Goal: Task Accomplishment & Management: Use online tool/utility

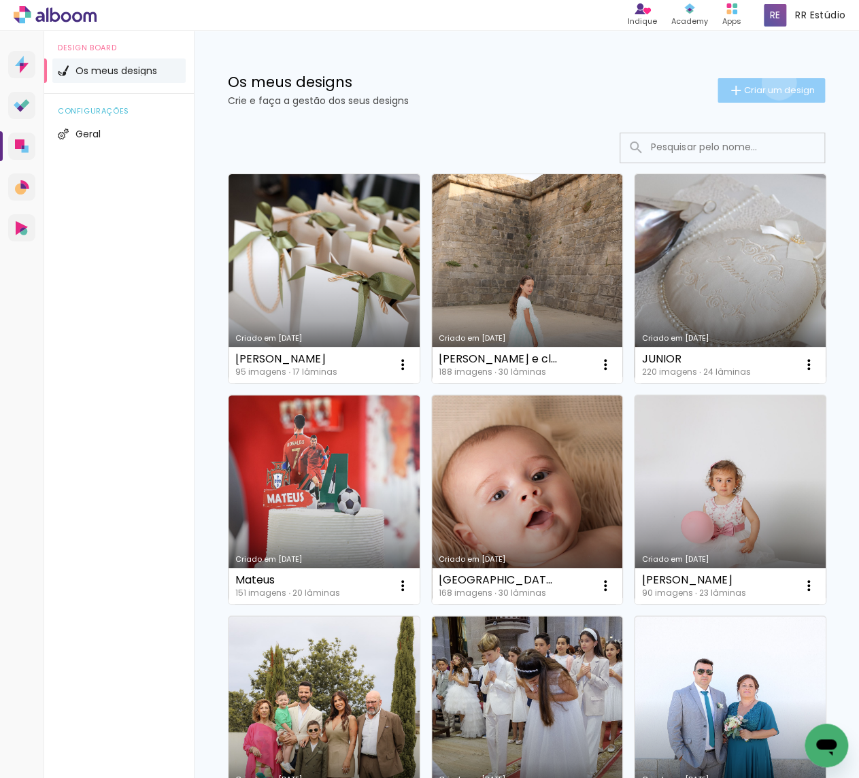
click at [776, 82] on paper-button "Criar um design" at bounding box center [770, 90] width 107 height 24
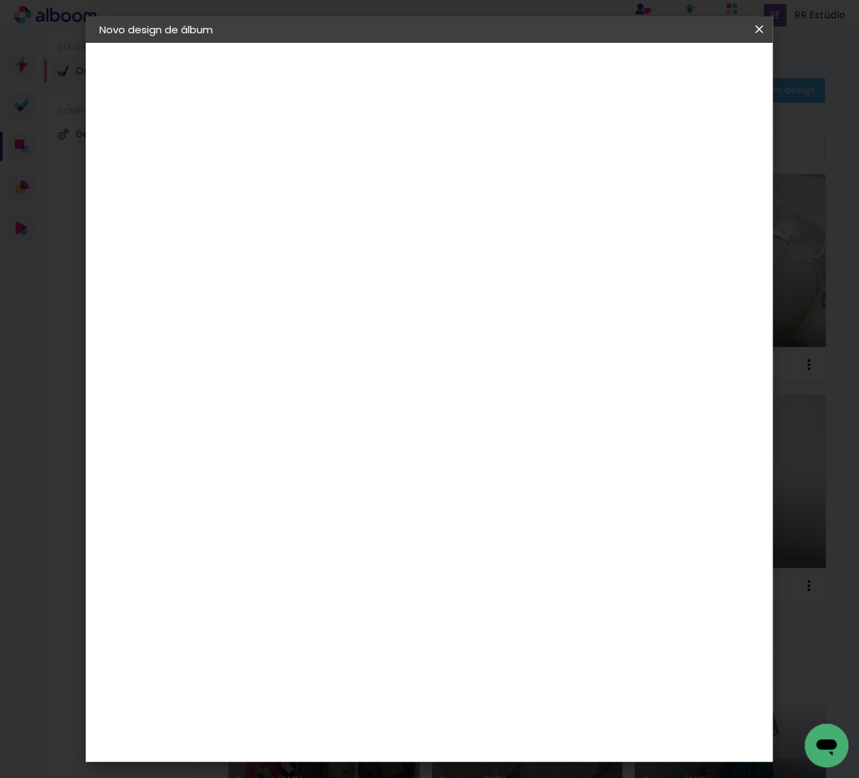
click at [326, 172] on paper-input-container "Título do álbum" at bounding box center [322, 182] width 10 height 35
click at [322, 177] on input at bounding box center [322, 181] width 0 height 21
type input "DINIS"
click at [461, 80] on paper-button "Avançar" at bounding box center [427, 71] width 67 height 23
click at [0, 0] on div "Voltar Avançar" at bounding box center [0, 0] width 0 height 0
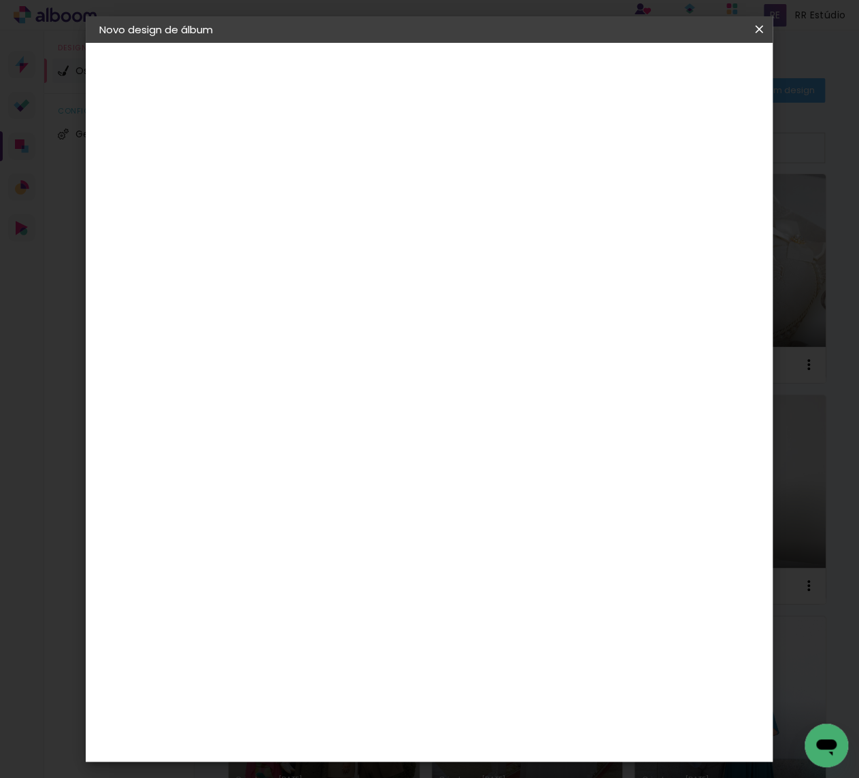
click at [0, 0] on slot "Tamanho Livre" at bounding box center [0, 0] width 0 height 0
click at [0, 0] on slot "Avançar" at bounding box center [0, 0] width 0 height 0
click at [684, 71] on span "Iniciar design" at bounding box center [653, 72] width 62 height 10
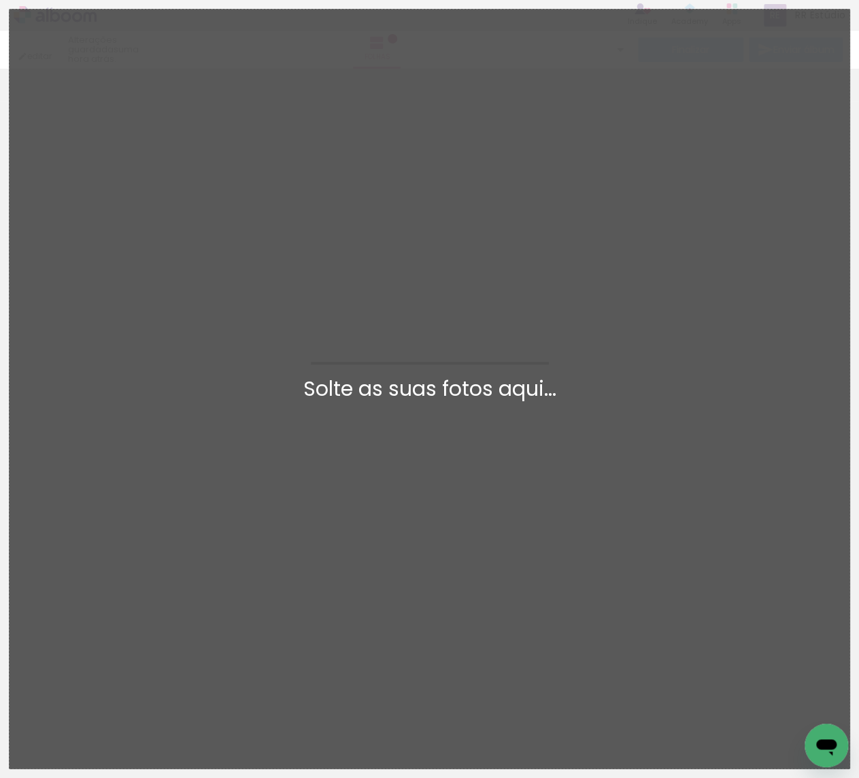
click at [530, 74] on div at bounding box center [429, 73] width 859 height 1
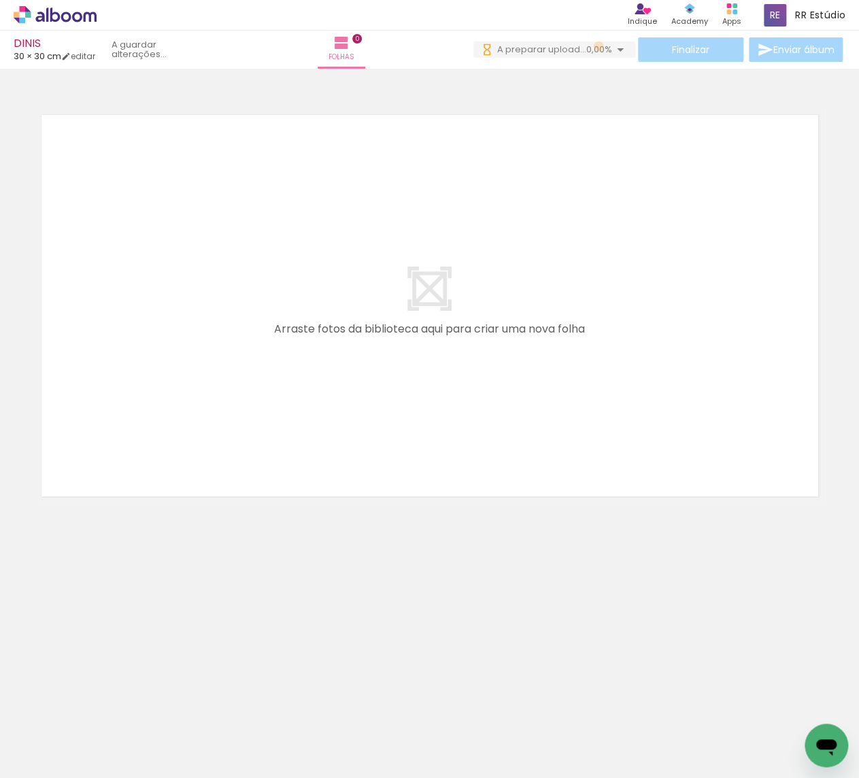
click at [594, 46] on span "0,00%" at bounding box center [599, 49] width 26 height 13
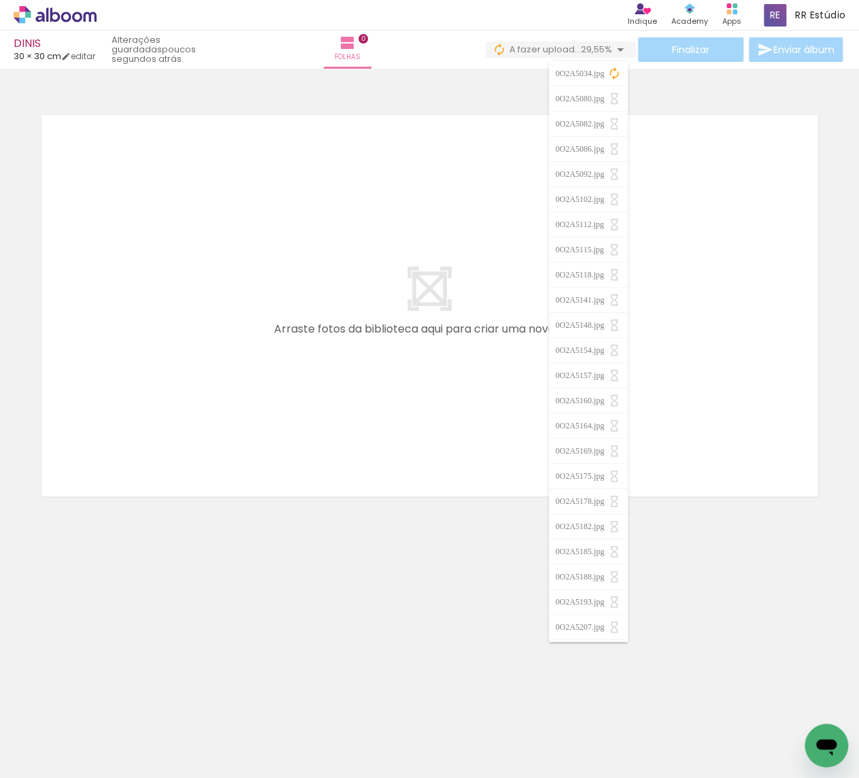
click at [598, 50] on span "29,55%" at bounding box center [596, 49] width 31 height 13
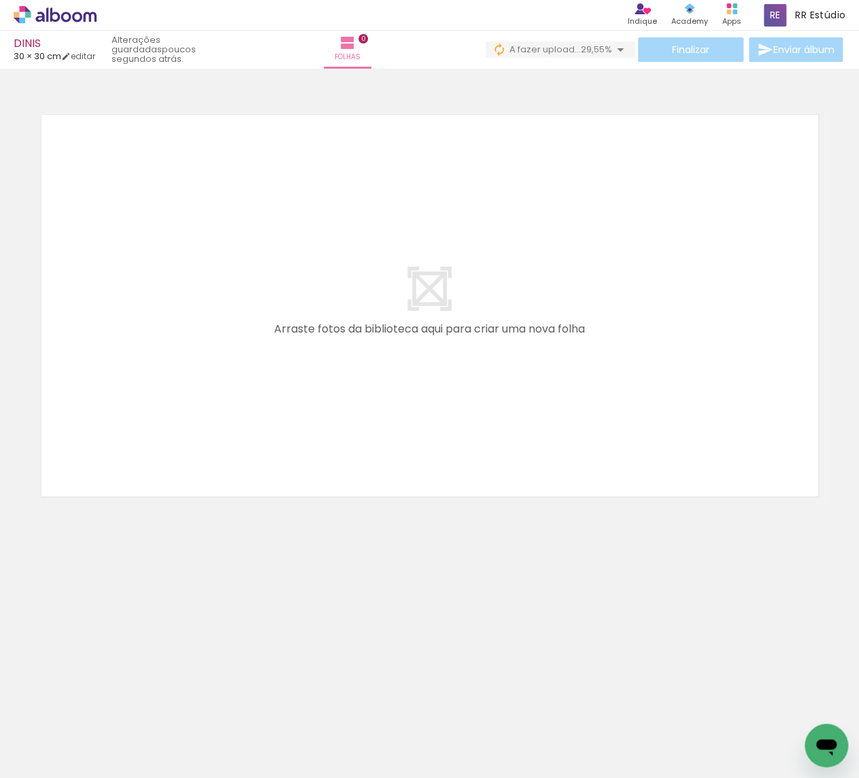
click at [598, 50] on span "29,55%" at bounding box center [596, 49] width 31 height 13
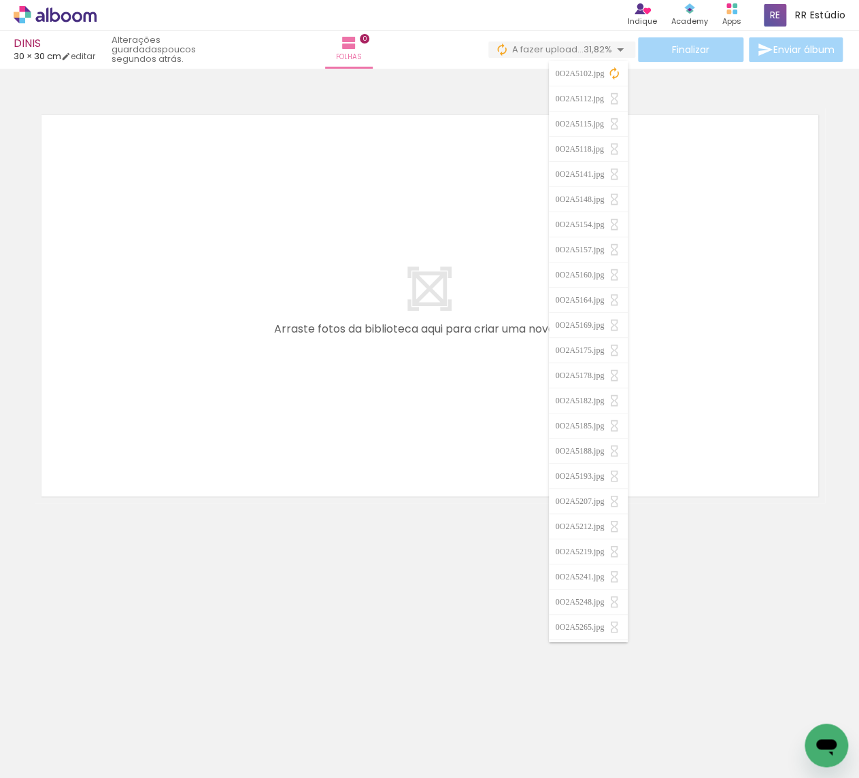
scroll to position [0, 1171]
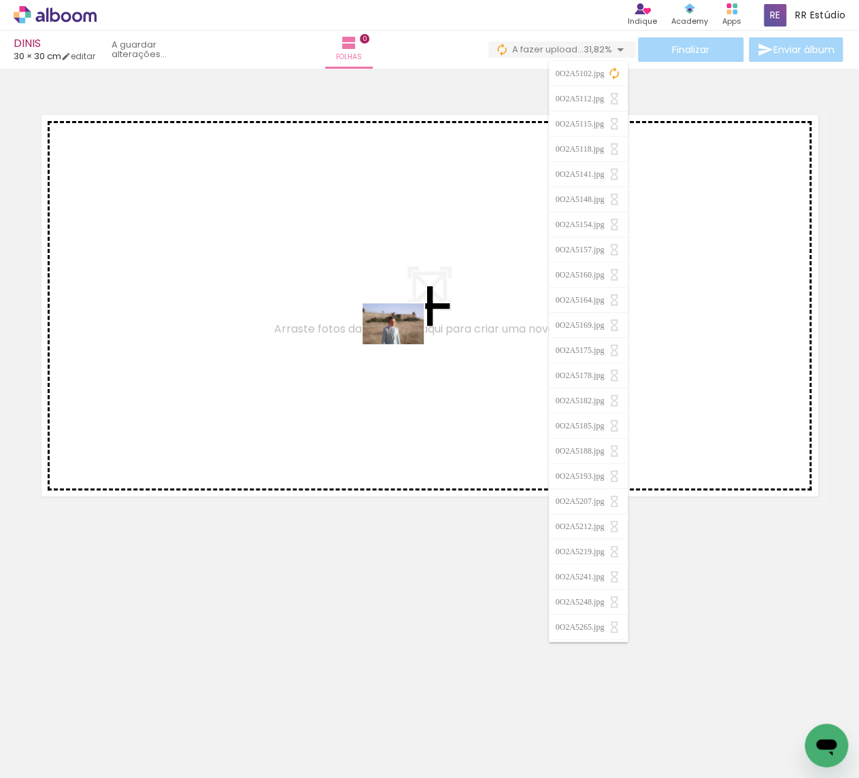
drag, startPoint x: 558, startPoint y: 734, endPoint x: 404, endPoint y: 345, distance: 419.1
click at [404, 345] on quentale-workspace at bounding box center [429, 389] width 859 height 778
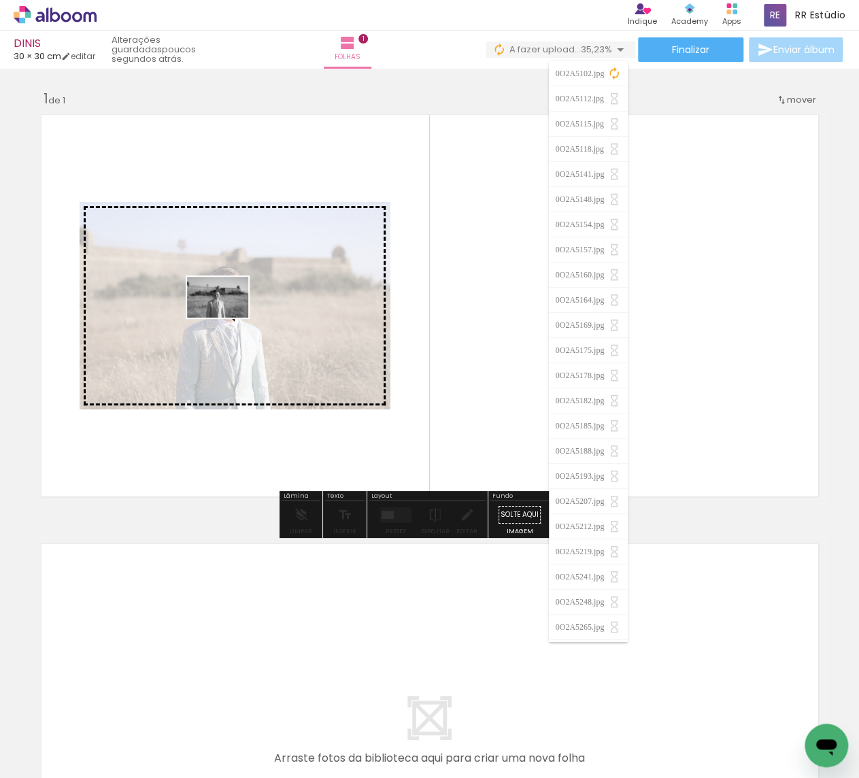
drag, startPoint x: 640, startPoint y: 729, endPoint x: 228, endPoint y: 318, distance: 582.7
click at [228, 318] on quentale-workspace at bounding box center [429, 389] width 859 height 778
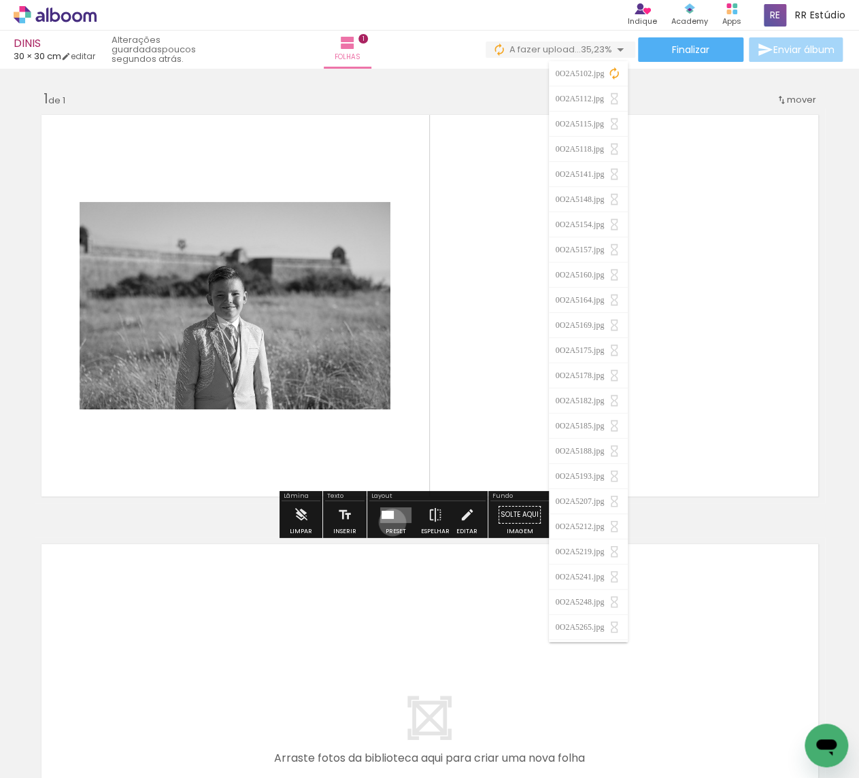
click at [389, 522] on div at bounding box center [395, 514] width 37 height 27
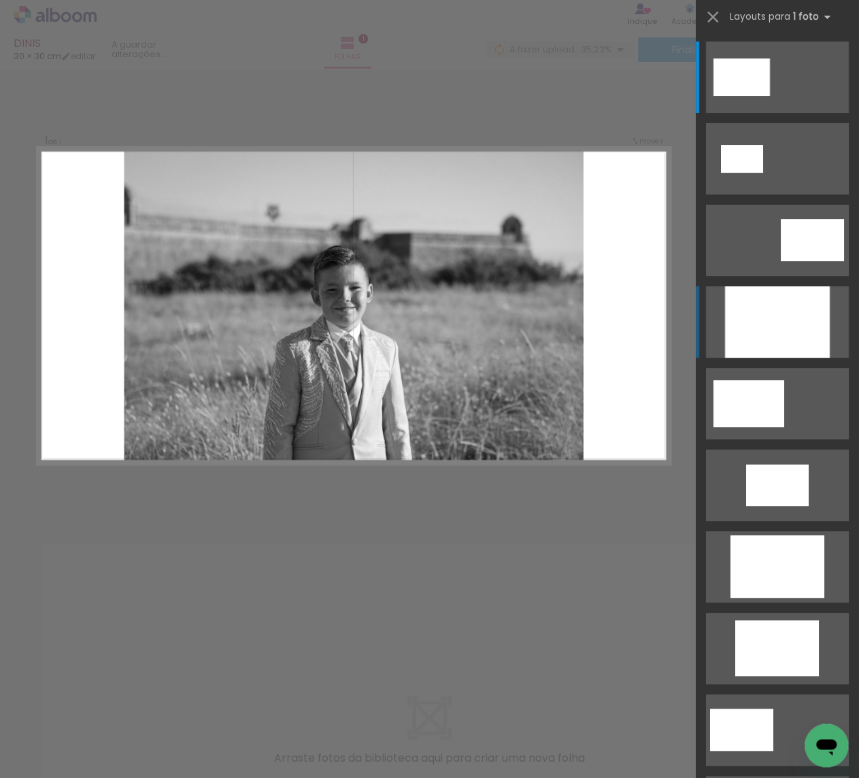
click at [826, 320] on div at bounding box center [777, 321] width 105 height 71
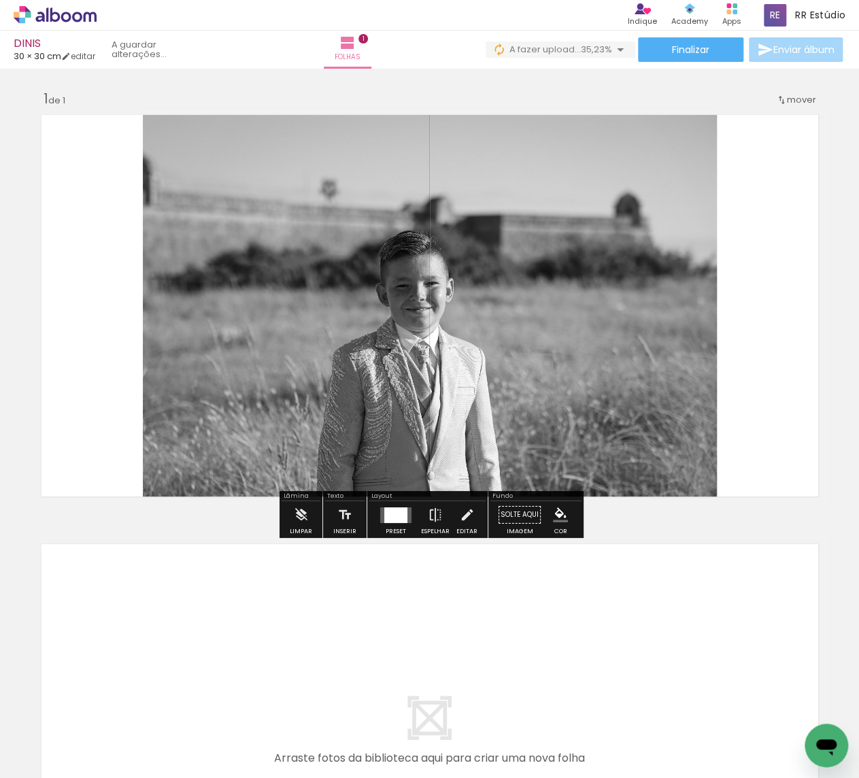
click at [462, 518] on iron-icon at bounding box center [466, 514] width 15 height 27
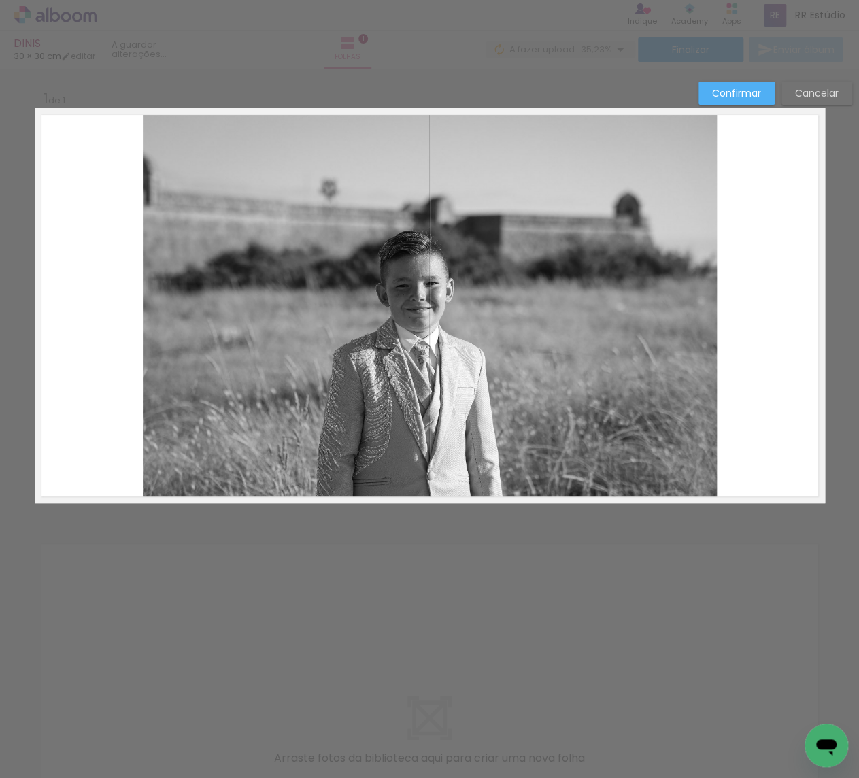
click at [517, 448] on quentale-photo at bounding box center [430, 305] width 574 height 395
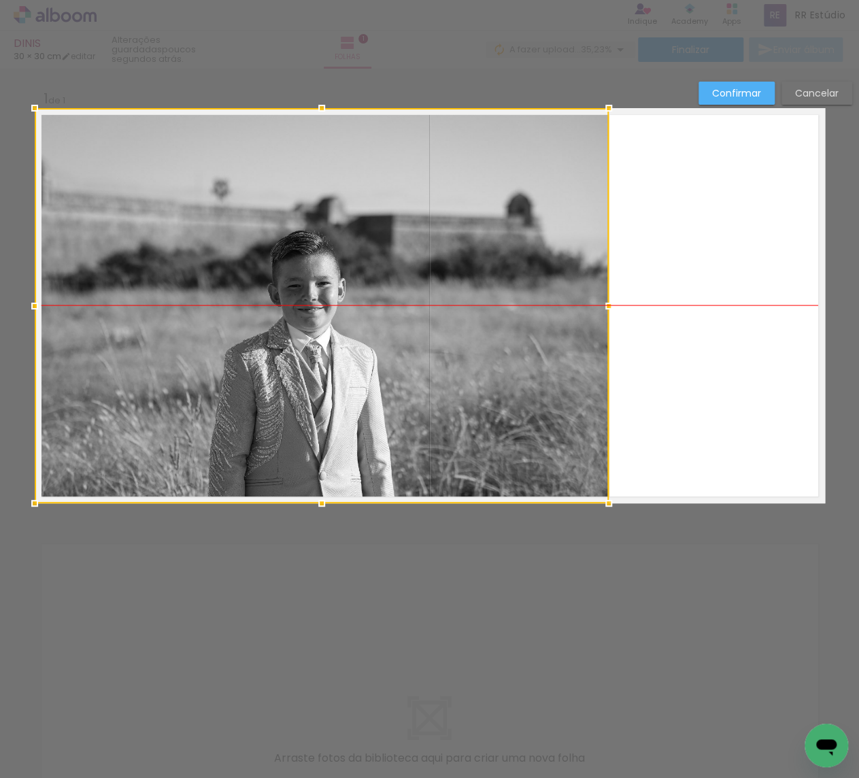
drag, startPoint x: 581, startPoint y: 420, endPoint x: 329, endPoint y: 424, distance: 251.6
click at [320, 436] on div at bounding box center [322, 305] width 574 height 395
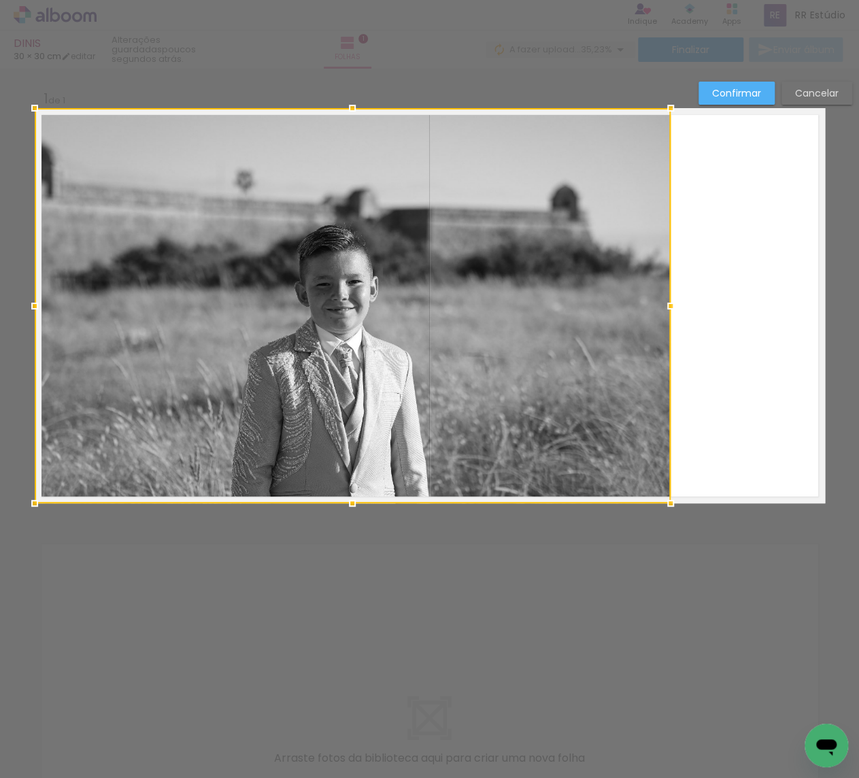
drag, startPoint x: 608, startPoint y: 301, endPoint x: 838, endPoint y: 291, distance: 230.7
click at [838, 291] on div "Inserir folha 1 de 1 Confirmar Cancelar" at bounding box center [429, 514] width 859 height 891
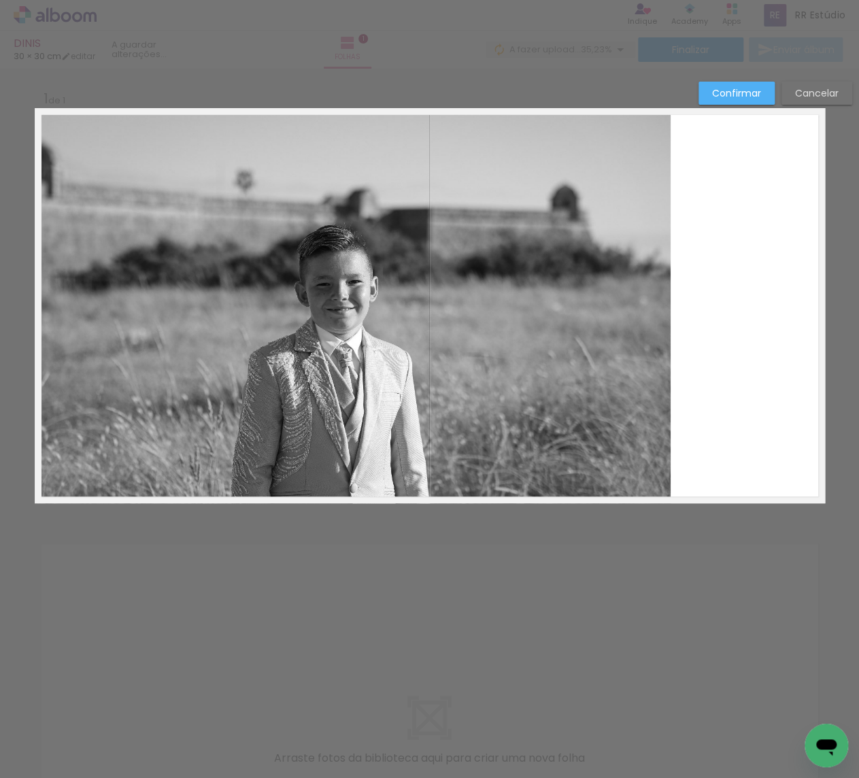
click at [0, 0] on slot "Confirmar" at bounding box center [0, 0] width 0 height 0
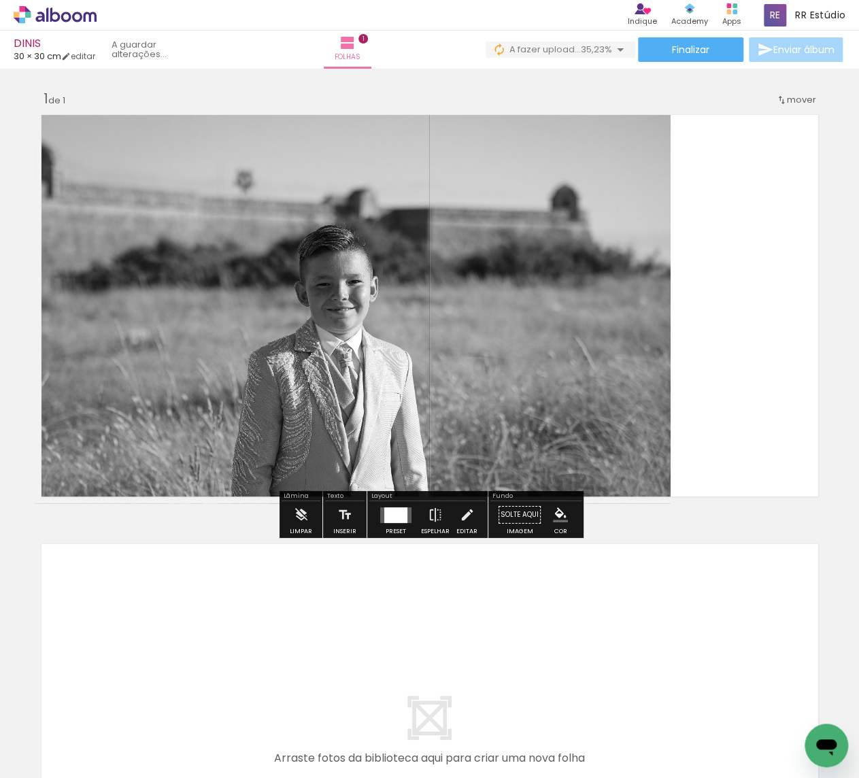
click at [723, 182] on quentale-layouter at bounding box center [430, 305] width 790 height 395
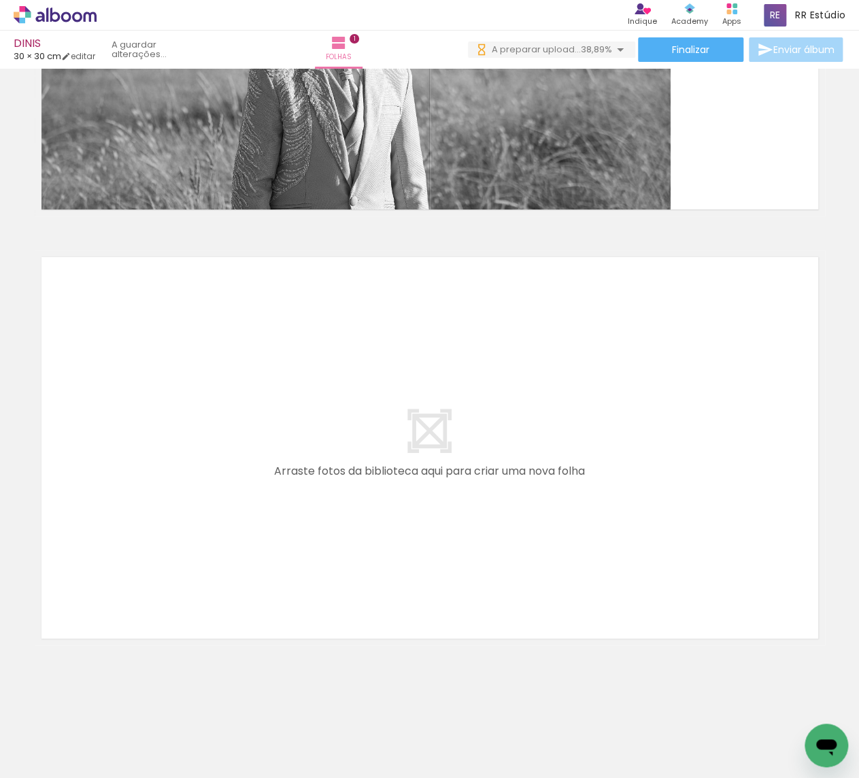
scroll to position [0, 6916]
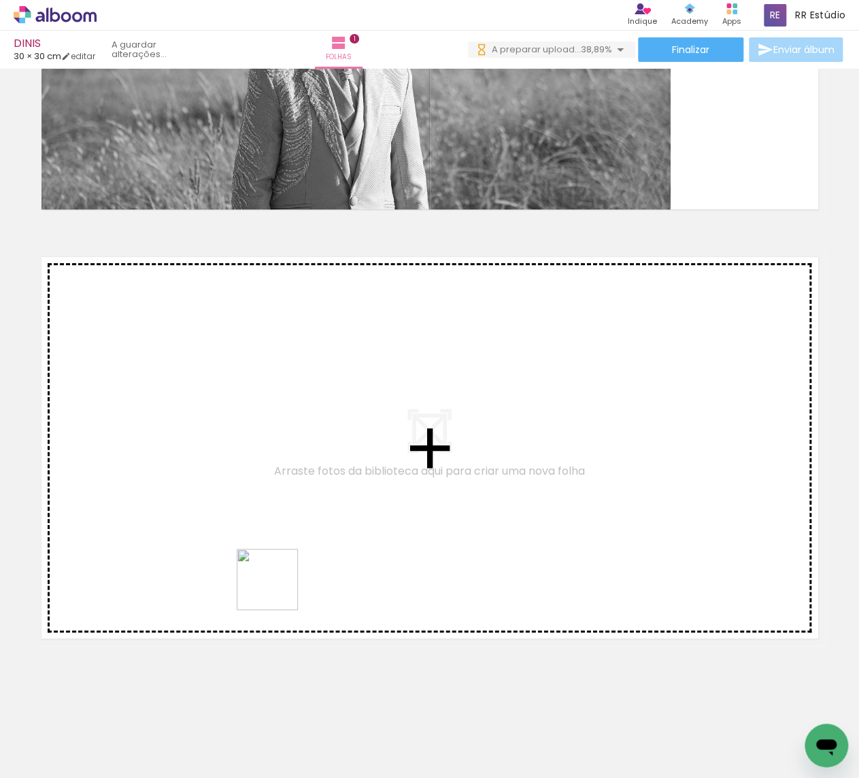
click at [284, 543] on quentale-workspace at bounding box center [429, 389] width 859 height 778
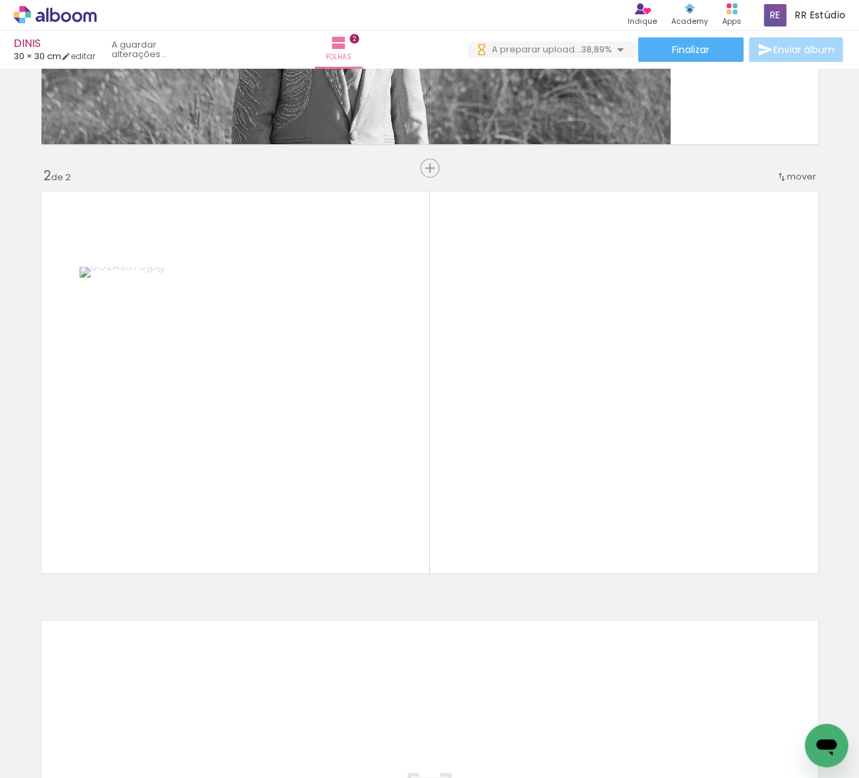
scroll to position [354, 0]
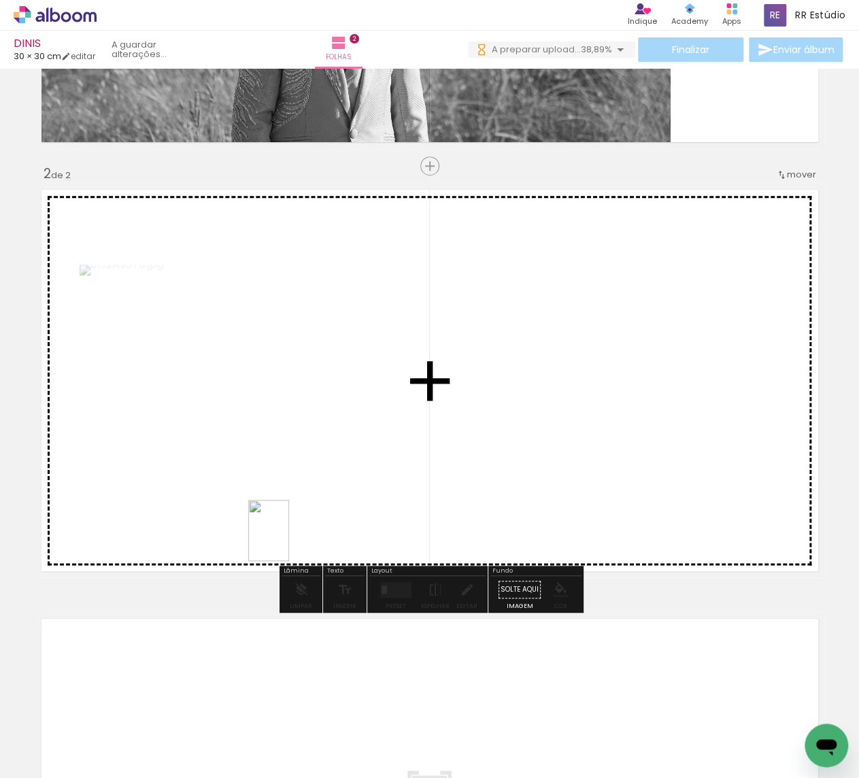
drag, startPoint x: 152, startPoint y: 736, endPoint x: 289, endPoint y: 541, distance: 238.2
click at [289, 541] on quentale-workspace at bounding box center [429, 389] width 859 height 778
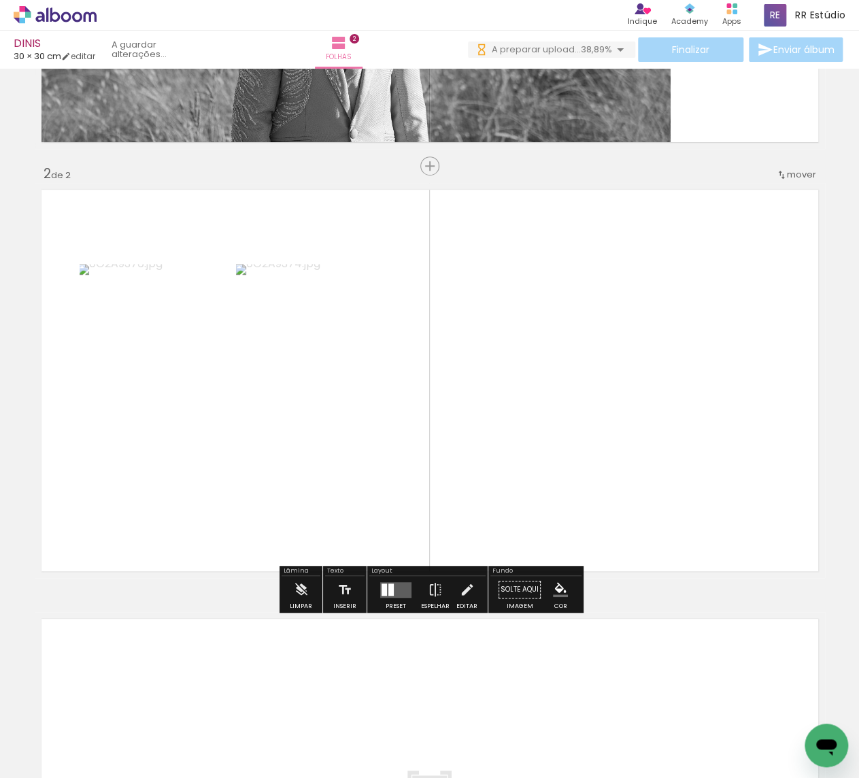
scroll to position [0, 6571]
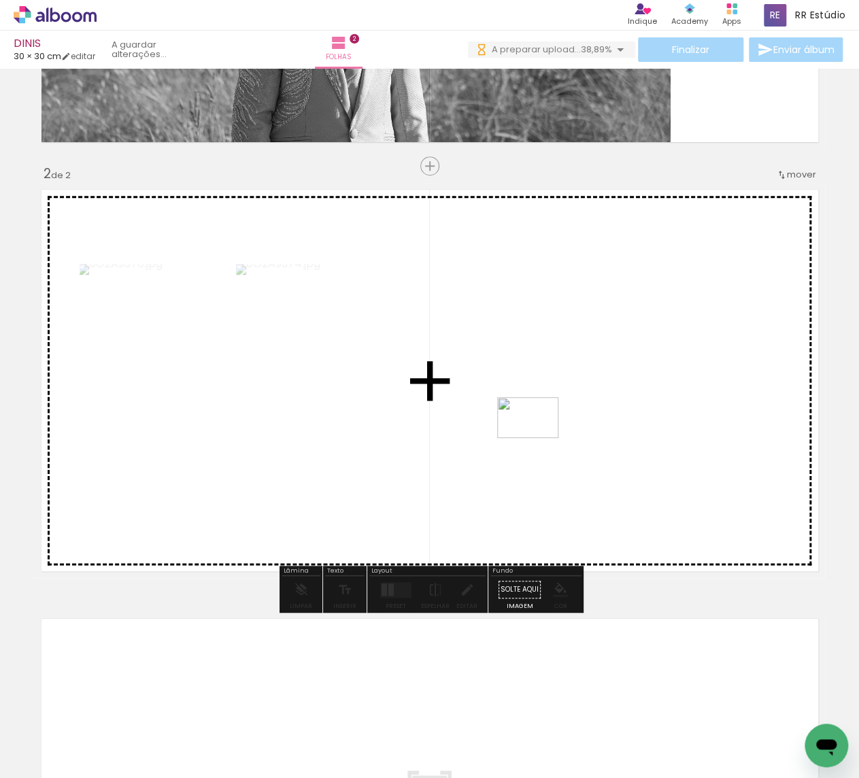
click at [539, 447] on quentale-workspace at bounding box center [429, 389] width 859 height 778
drag, startPoint x: 444, startPoint y: 621, endPoint x: 448, endPoint y: 545, distance: 76.3
click at [448, 545] on quentale-workspace at bounding box center [429, 389] width 859 height 778
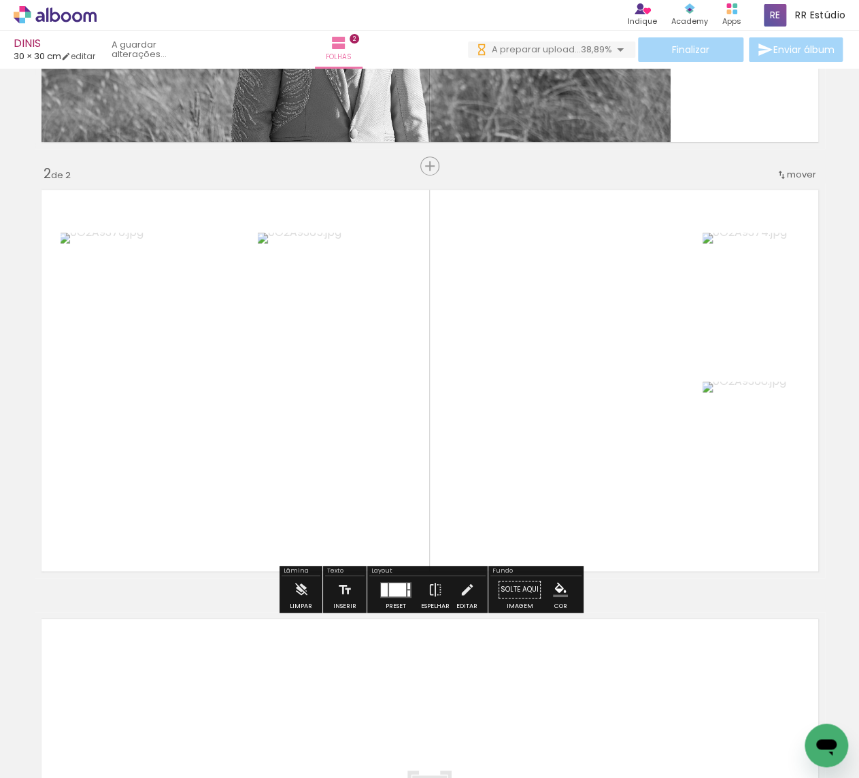
scroll to position [0, 6920]
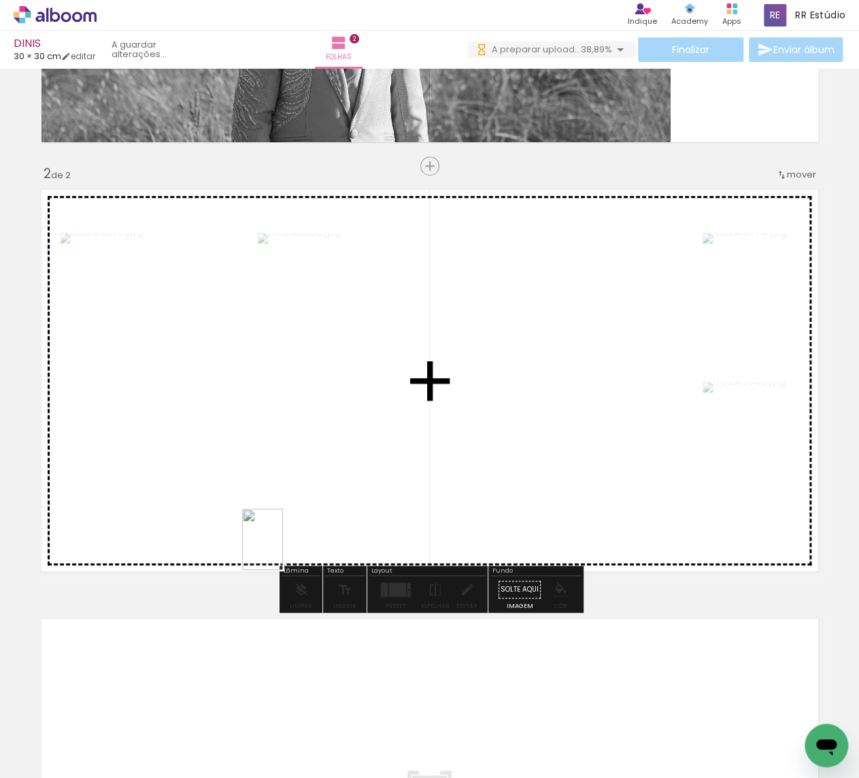
drag, startPoint x: 299, startPoint y: 733, endPoint x: 282, endPoint y: 548, distance: 185.7
click at [282, 548] on quentale-workspace at bounding box center [429, 389] width 859 height 778
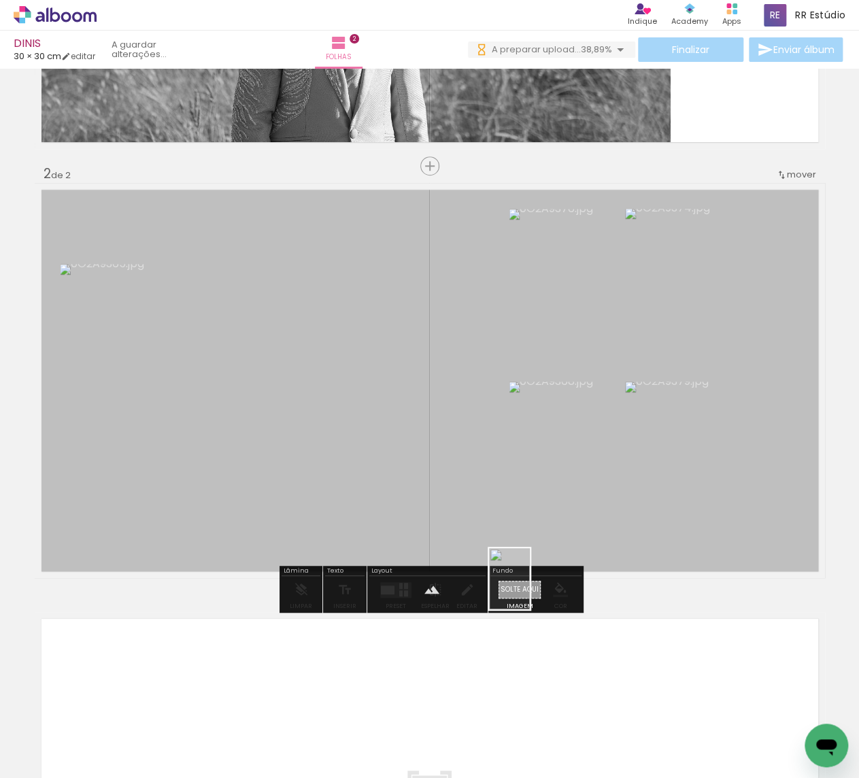
drag, startPoint x: 458, startPoint y: 721, endPoint x: 530, endPoint y: 589, distance: 150.0
click at [530, 589] on quentale-workspace at bounding box center [429, 389] width 859 height 778
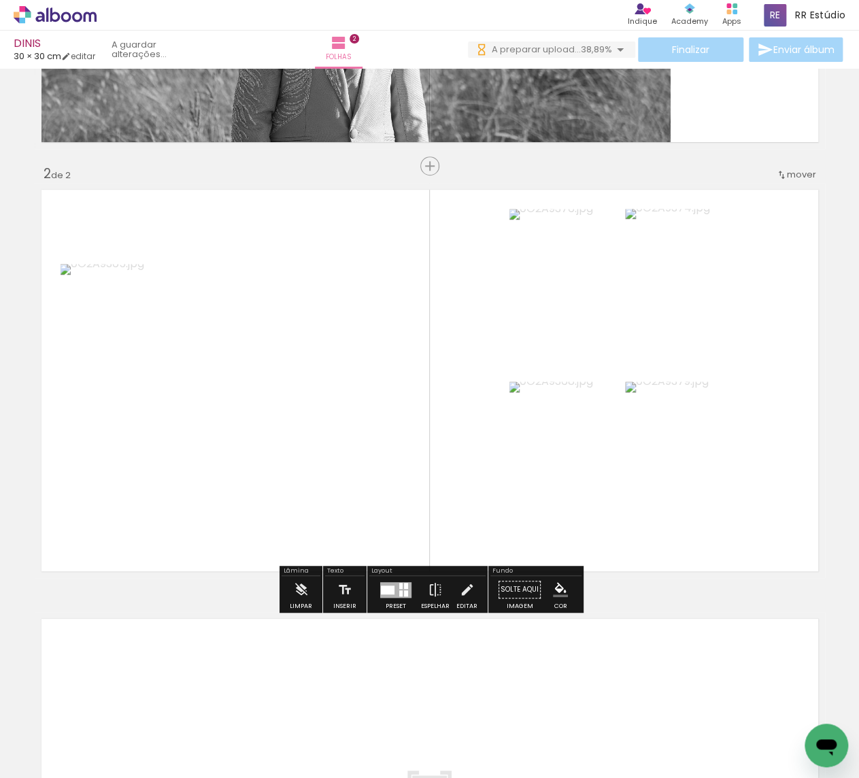
click at [464, 509] on quentale-layouter at bounding box center [430, 380] width 790 height 395
click at [0, 0] on slot "P&B" at bounding box center [0, 0] width 0 height 0
type paper-slider "80"
drag, startPoint x: 228, startPoint y: 218, endPoint x: 219, endPoint y: 218, distance: 8.8
click at [218, 217] on div at bounding box center [224, 218] width 22 height 22
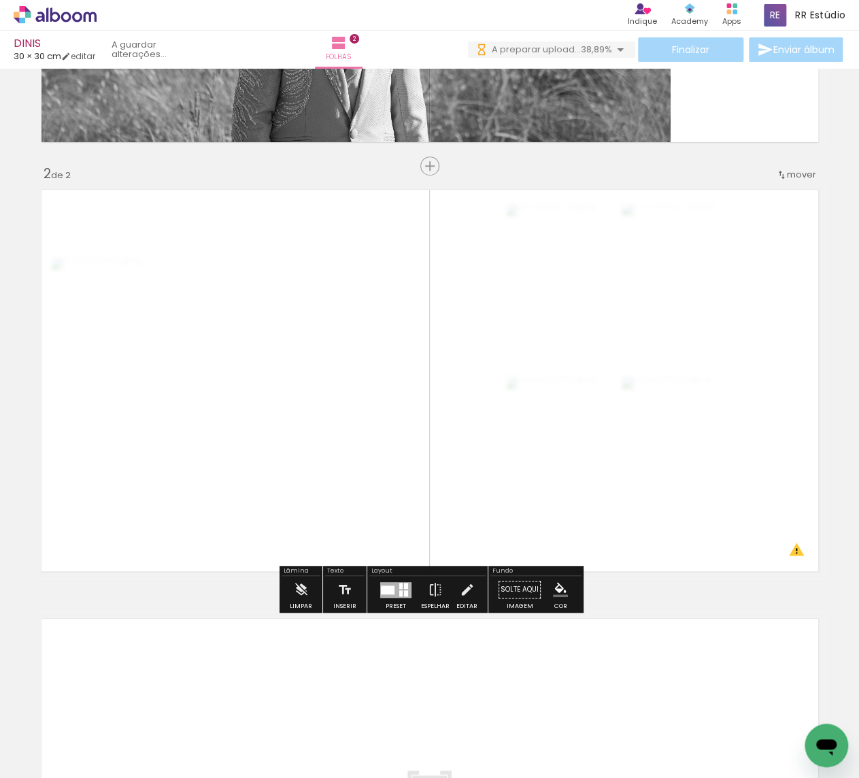
click at [650, 593] on div "Inserir folha 1 de 2 Inserir folha 2 de 2 O Designbox precisa de aumentar a sua…" at bounding box center [429, 363] width 859 height 1288
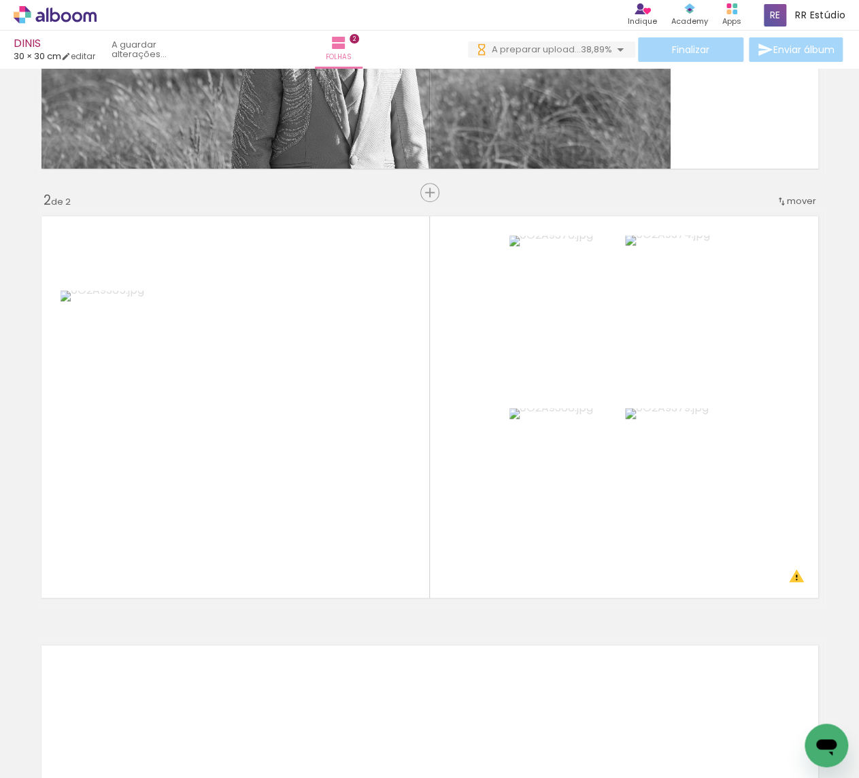
scroll to position [0, 0]
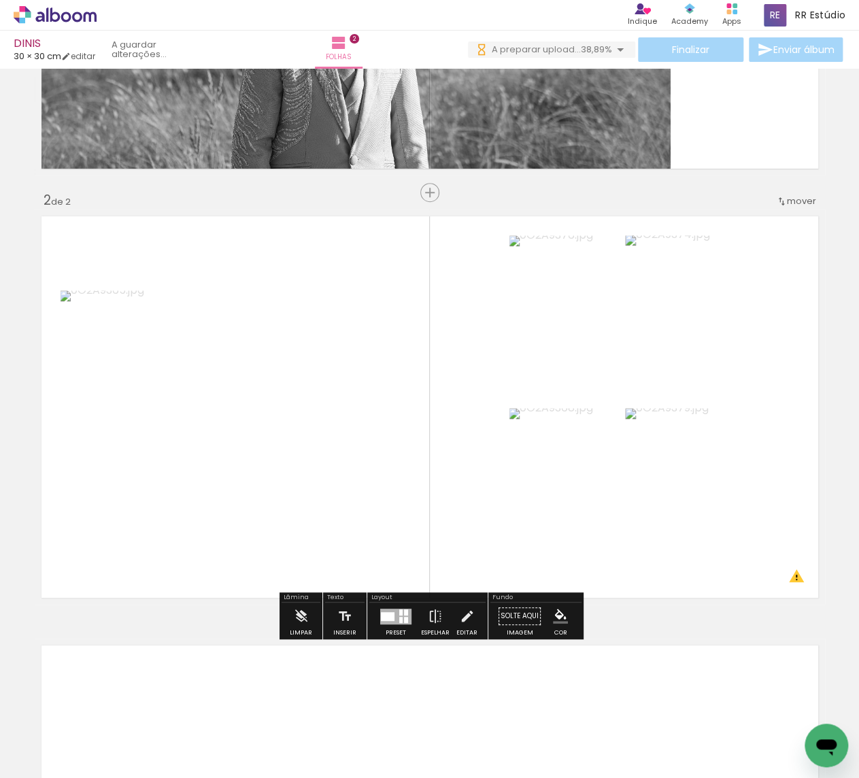
click at [383, 604] on div at bounding box center [395, 615] width 37 height 27
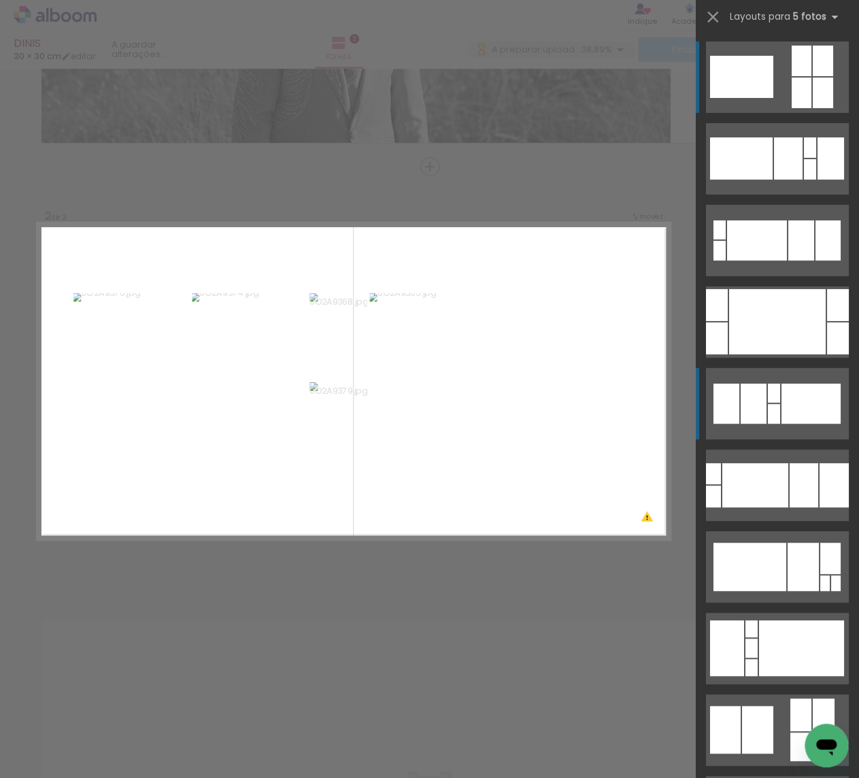
click at [769, 385] on div at bounding box center [774, 392] width 12 height 19
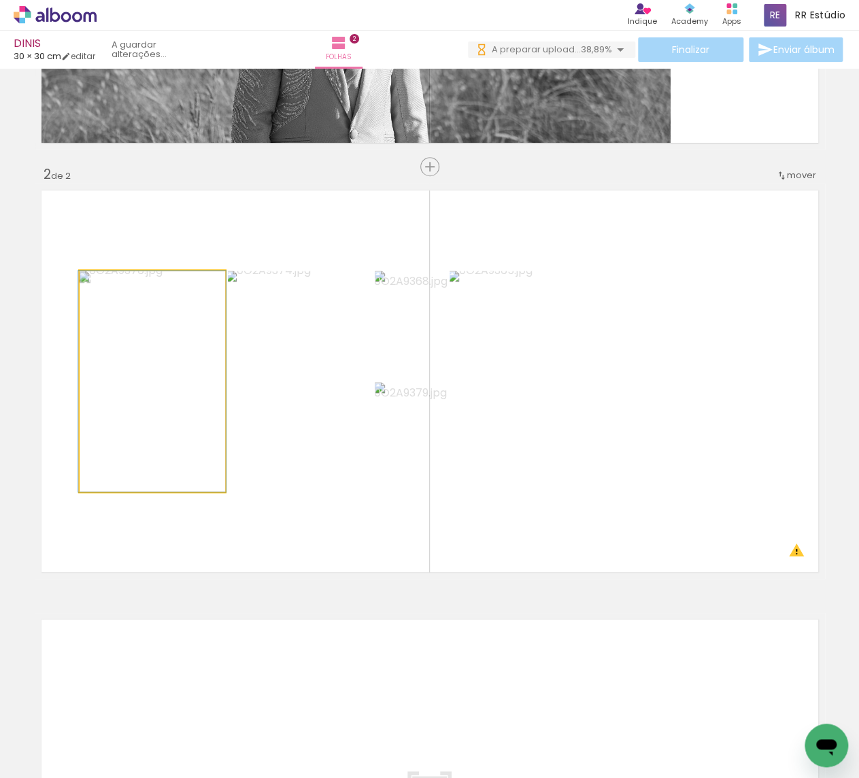
click at [192, 407] on quentale-photo at bounding box center [153, 381] width 146 height 221
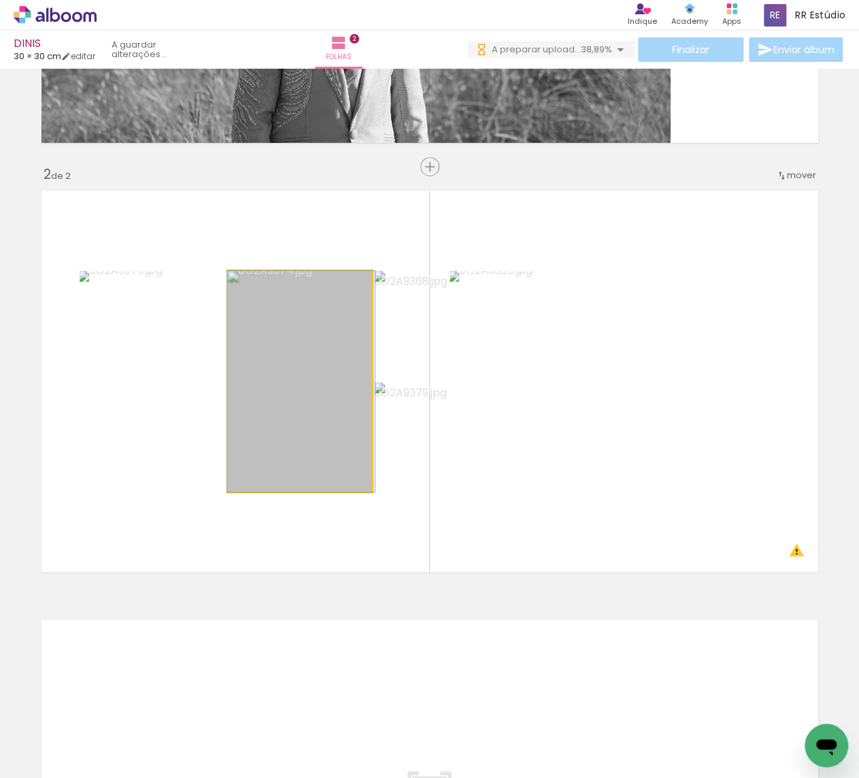
drag, startPoint x: 319, startPoint y: 437, endPoint x: 320, endPoint y: 418, distance: 19.1
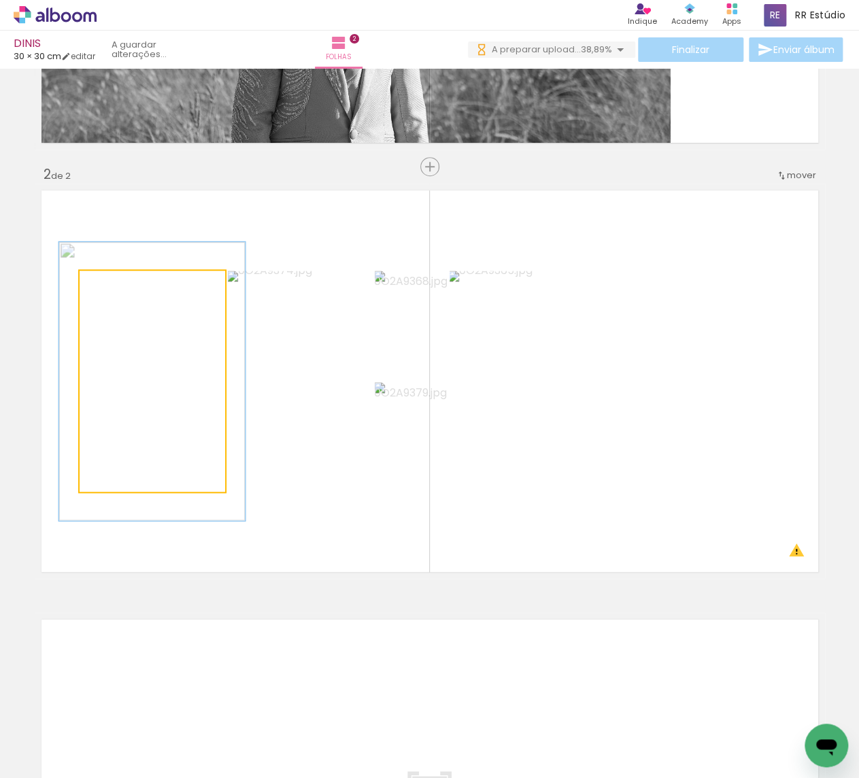
drag, startPoint x: 114, startPoint y: 286, endPoint x: 126, endPoint y: 287, distance: 13.0
type paper-slider "128"
click at [126, 286] on div at bounding box center [123, 285] width 12 height 12
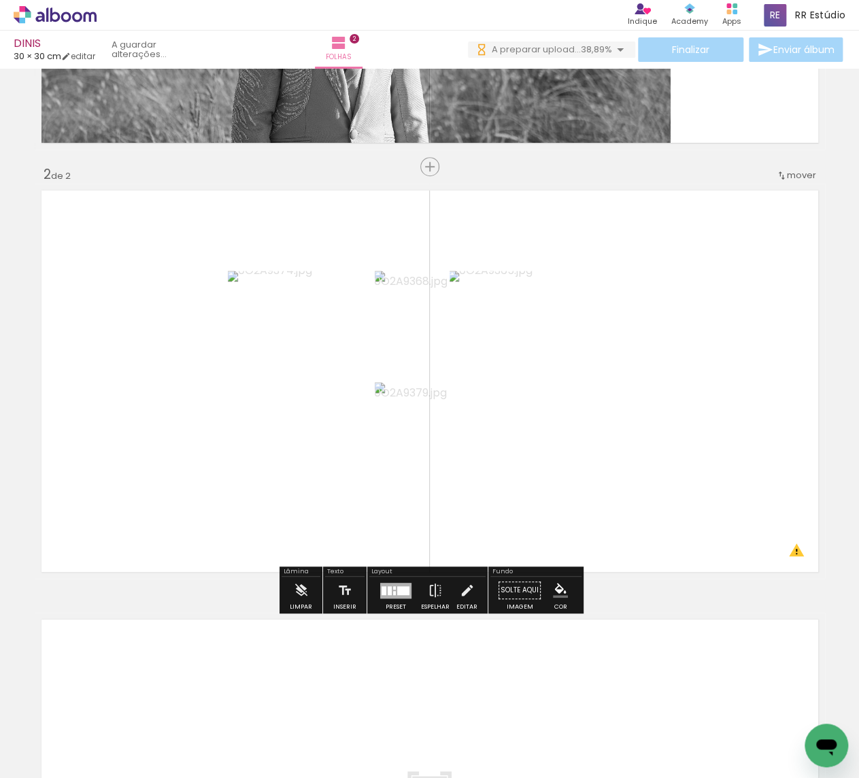
click at [97, 343] on paper-item at bounding box center [96, 348] width 24 height 10
click at [97, 339] on paper-item at bounding box center [96, 338] width 24 height 10
click at [96, 392] on iron-icon "color picker" at bounding box center [97, 392] width 16 height 13
click at [238, 276] on paper-item "#ffffff" at bounding box center [238, 276] width 14 height 14
click at [245, 393] on div at bounding box center [244, 360] width 24 height 88
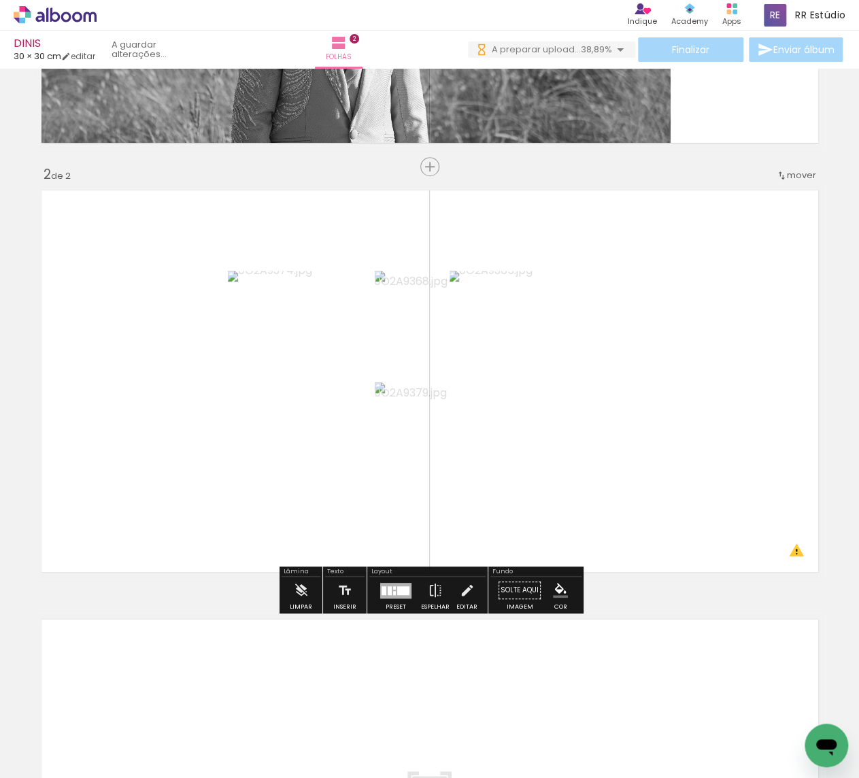
click at [246, 391] on div at bounding box center [244, 360] width 24 height 88
click at [246, 338] on paper-item at bounding box center [244, 338] width 24 height 10
click at [245, 390] on iron-icon "color picker" at bounding box center [245, 392] width 16 height 13
click at [251, 277] on paper-item "#ffffff" at bounding box center [252, 276] width 14 height 14
click at [418, 339] on paper-item at bounding box center [417, 338] width 24 height 10
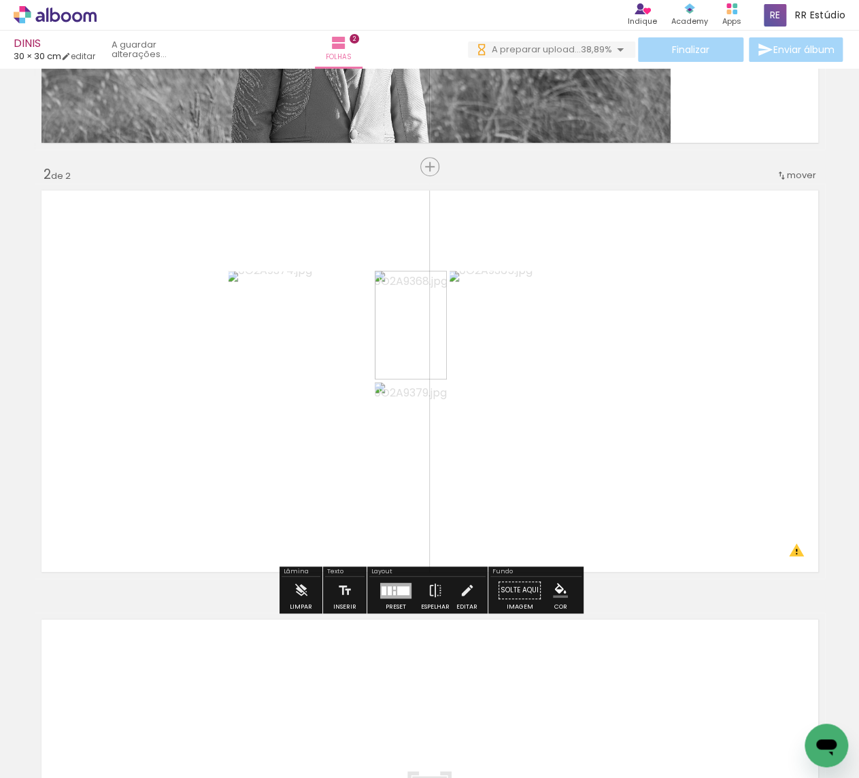
click at [418, 392] on iron-icon "color picker" at bounding box center [419, 392] width 16 height 13
click at [425, 278] on paper-item "#ffffff" at bounding box center [426, 276] width 14 height 14
click at [421, 445] on paper-item at bounding box center [417, 450] width 24 height 10
click at [420, 500] on iron-icon "color picker" at bounding box center [419, 504] width 16 height 13
click at [426, 386] on paper-item "#ffffff" at bounding box center [426, 387] width 14 height 14
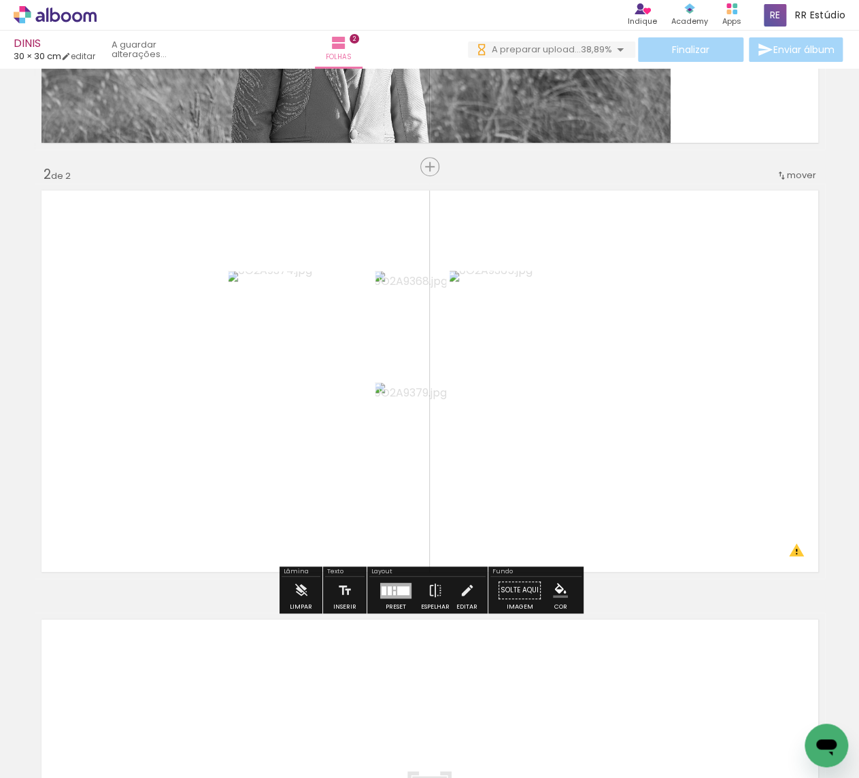
click at [596, 317] on paper-item at bounding box center [587, 317] width 24 height 10
click at [587, 373] on iron-icon "color picker" at bounding box center [589, 371] width 16 height 13
click at [594, 254] on paper-item "#ffffff" at bounding box center [596, 254] width 14 height 14
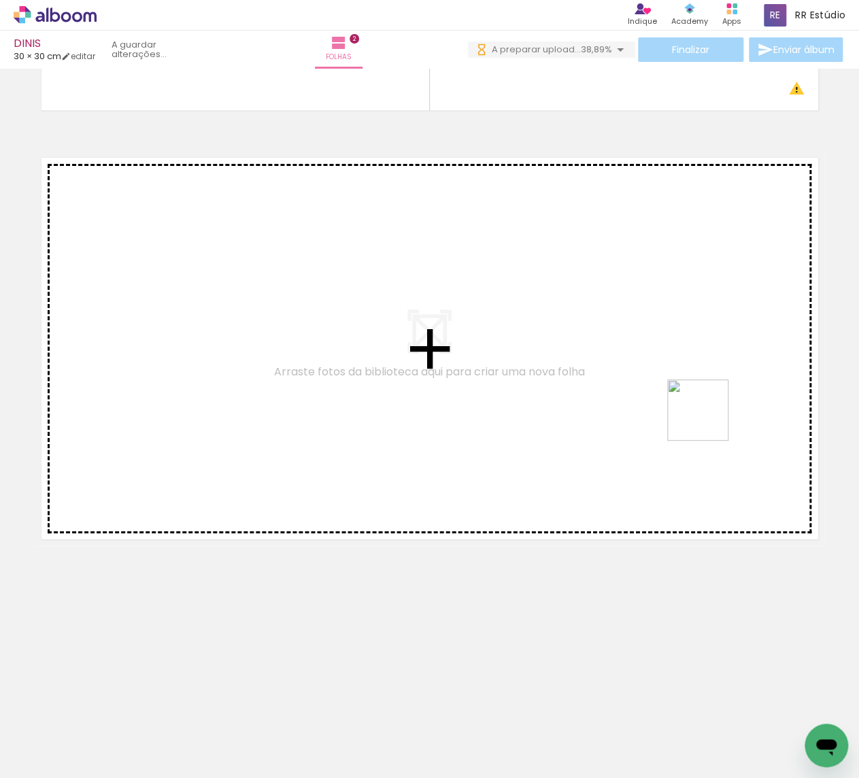
click at [707, 390] on quentale-workspace at bounding box center [429, 389] width 859 height 778
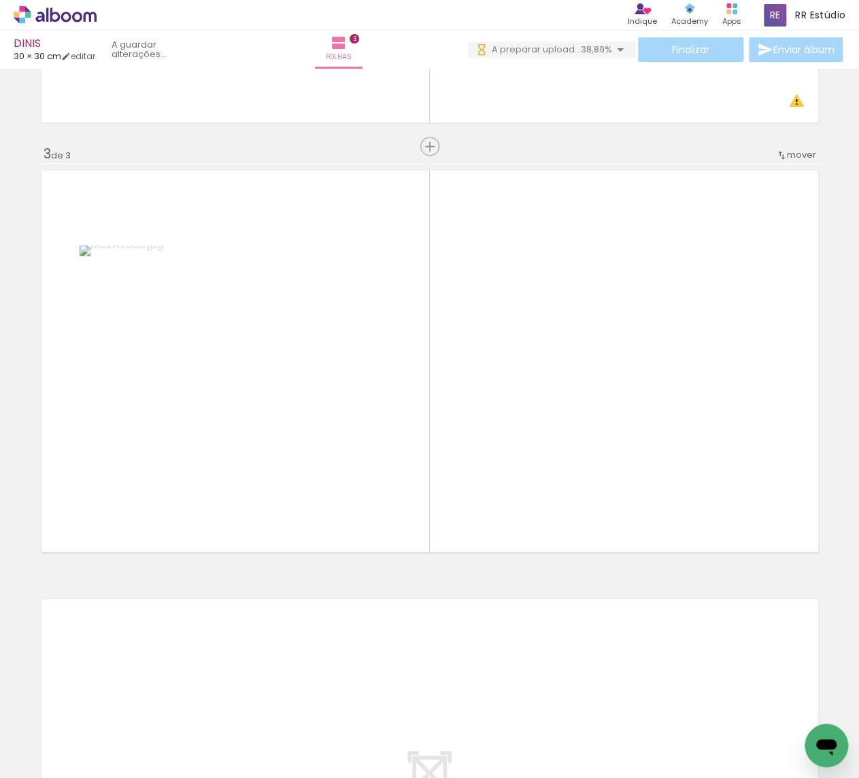
scroll to position [783, 0]
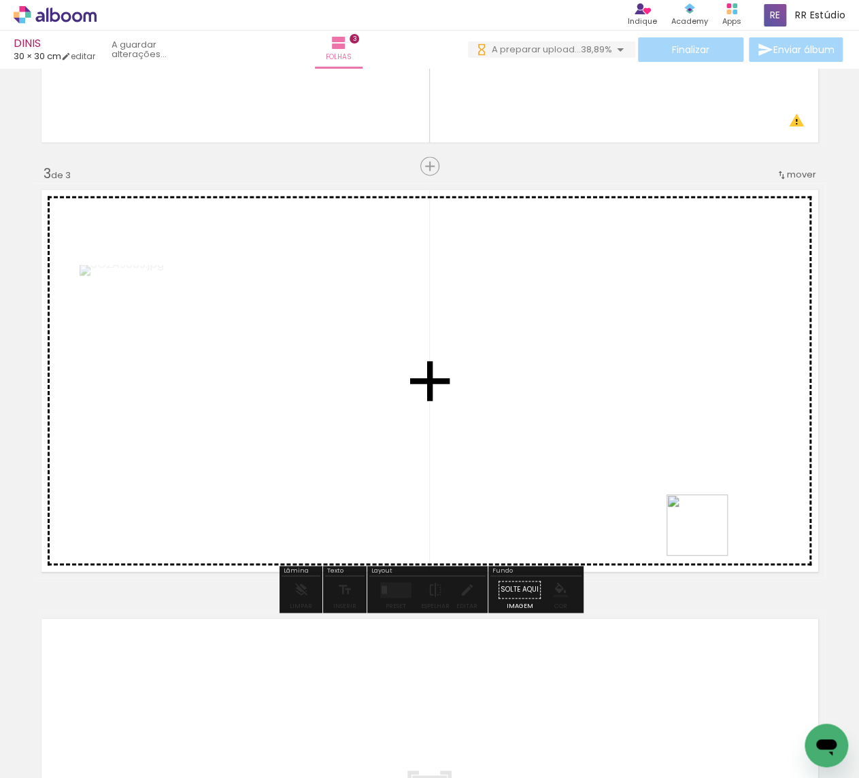
drag, startPoint x: 812, startPoint y: 690, endPoint x: 649, endPoint y: 449, distance: 291.0
click at [649, 449] on quentale-workspace at bounding box center [429, 389] width 859 height 778
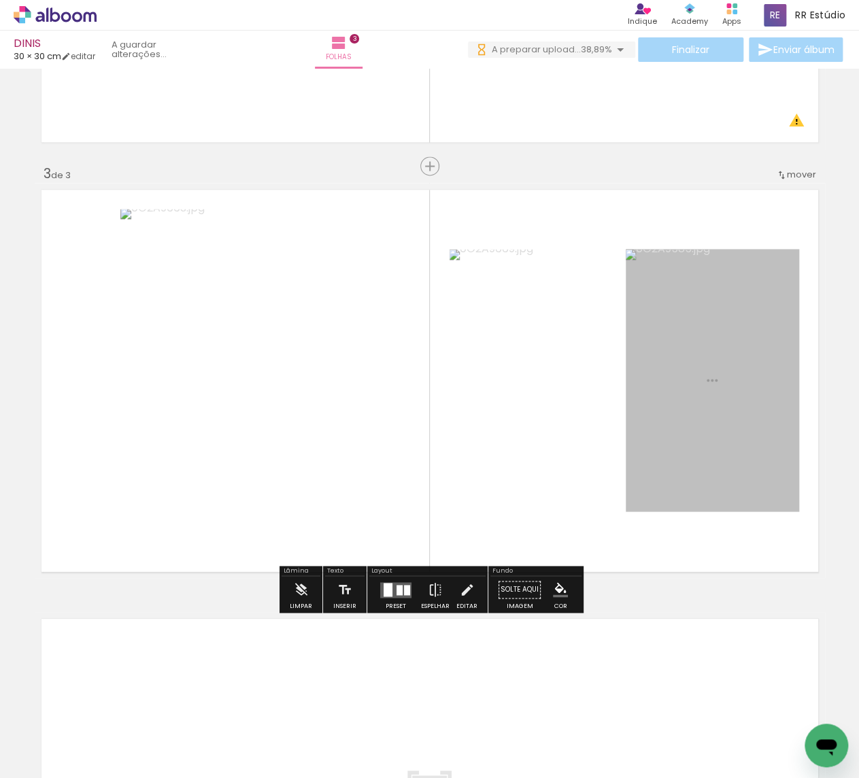
drag, startPoint x: 219, startPoint y: 724, endPoint x: 563, endPoint y: 418, distance: 460.4
click at [563, 418] on quentale-workspace at bounding box center [429, 389] width 859 height 778
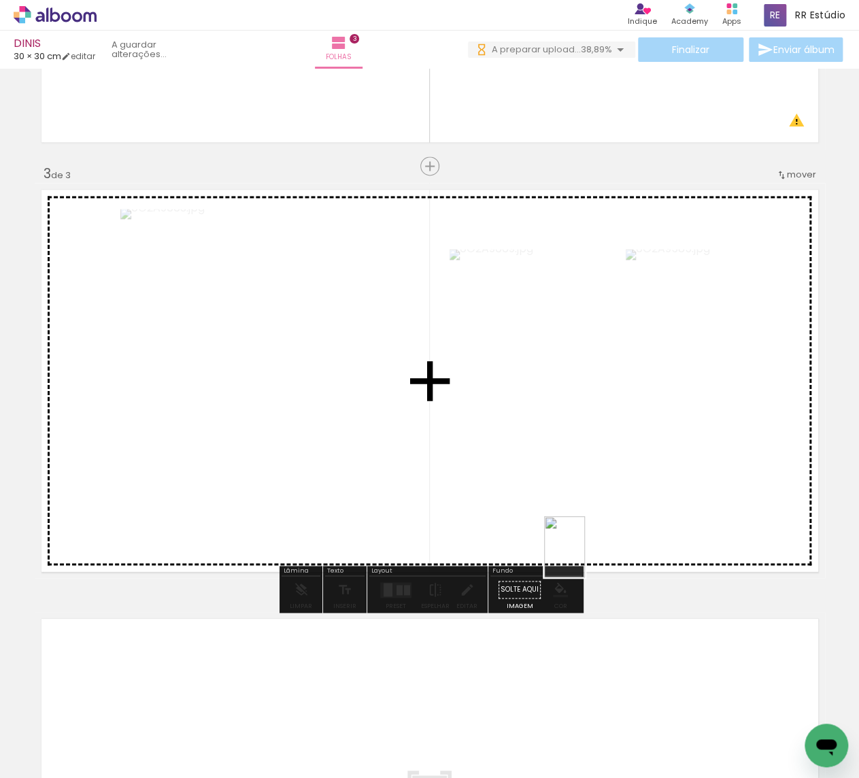
drag, startPoint x: 583, startPoint y: 689, endPoint x: 585, endPoint y: 557, distance: 131.9
click at [585, 557] on quentale-workspace at bounding box center [429, 389] width 859 height 778
drag, startPoint x: 513, startPoint y: 732, endPoint x: 639, endPoint y: 517, distance: 249.0
click at [639, 517] on quentale-workspace at bounding box center [429, 389] width 859 height 778
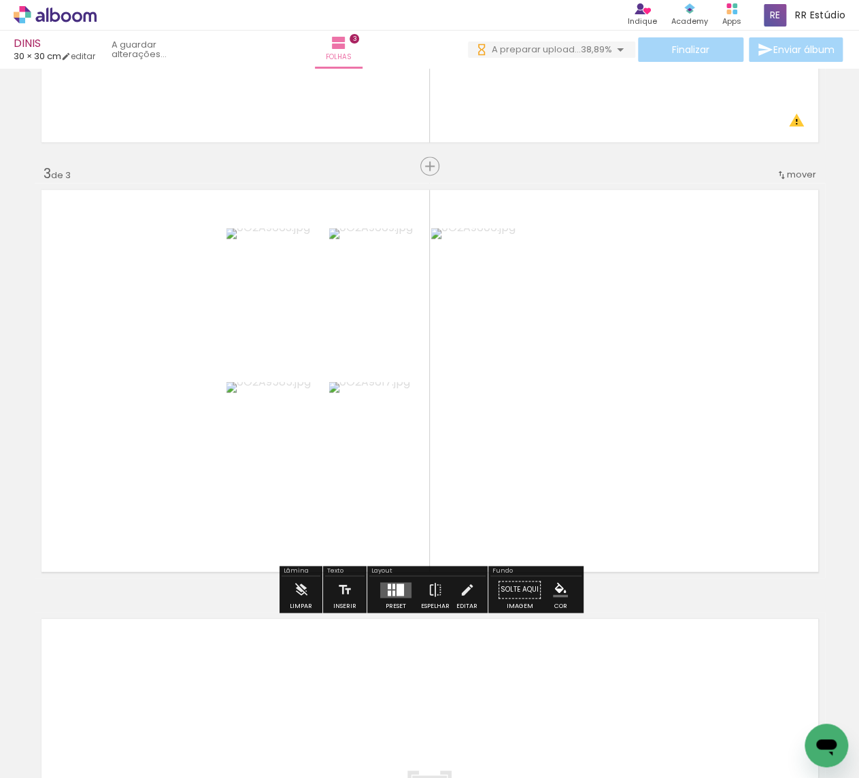
click at [396, 589] on div at bounding box center [399, 589] width 7 height 12
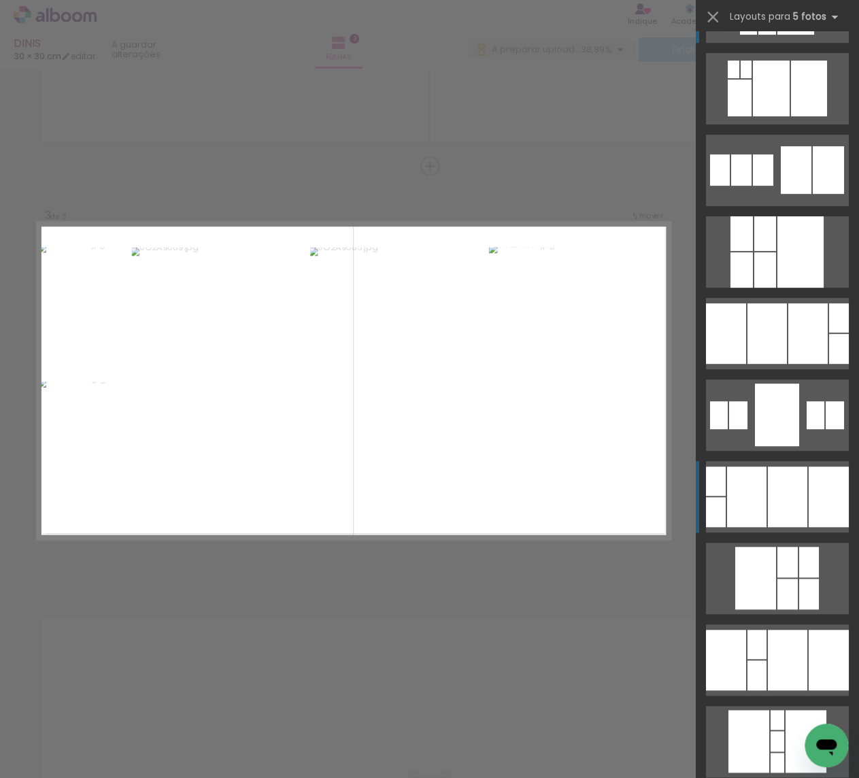
scroll to position [74, 0]
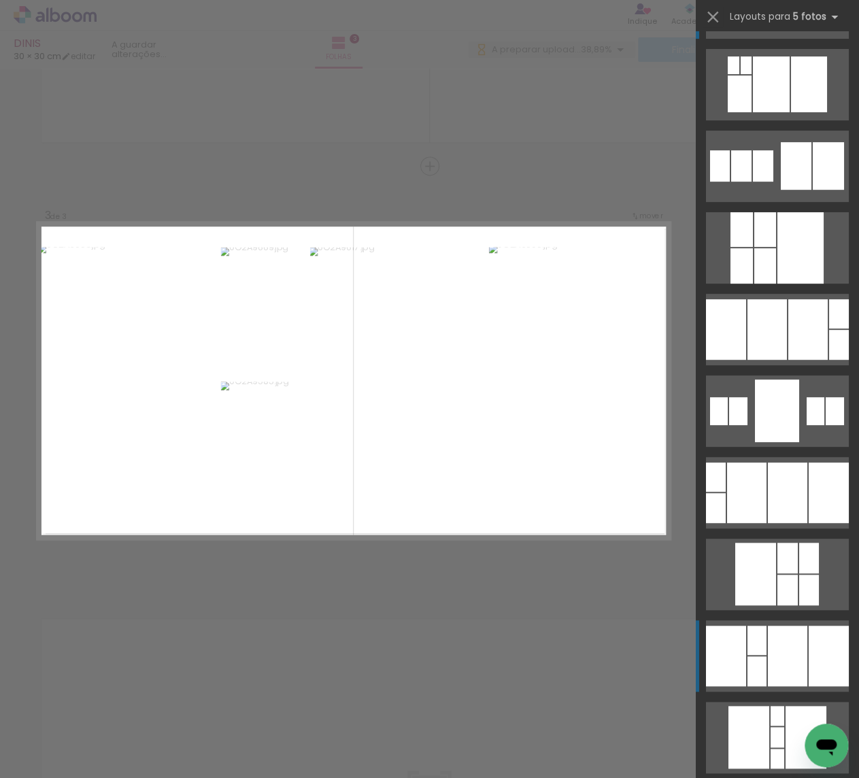
click at [792, 648] on div at bounding box center [787, 656] width 39 height 61
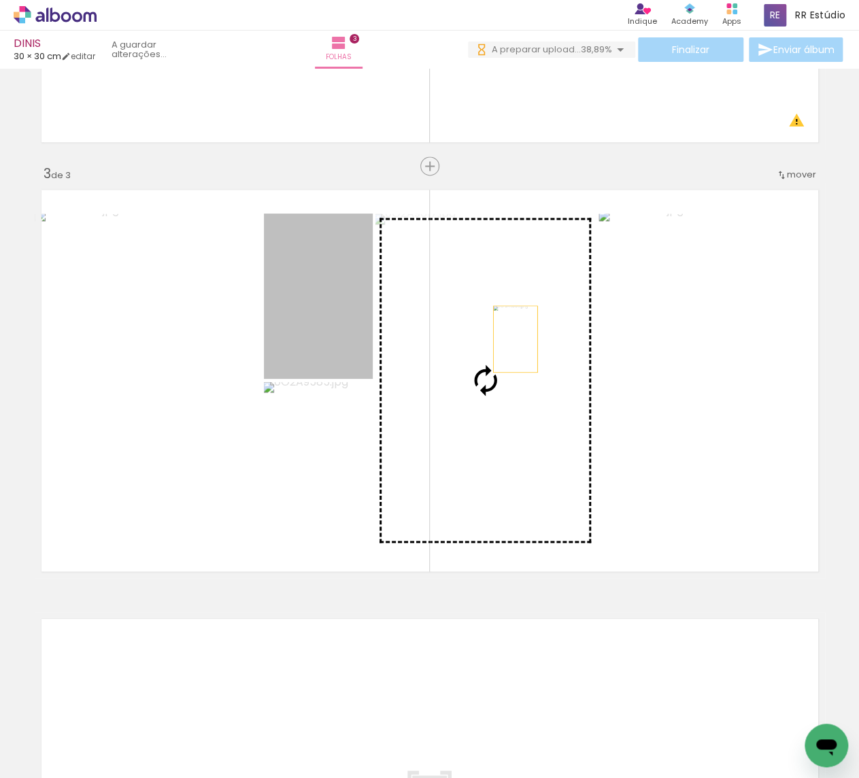
drag, startPoint x: 412, startPoint y: 328, endPoint x: 516, endPoint y: 341, distance: 104.8
click at [0, 0] on slot at bounding box center [0, 0] width 0 height 0
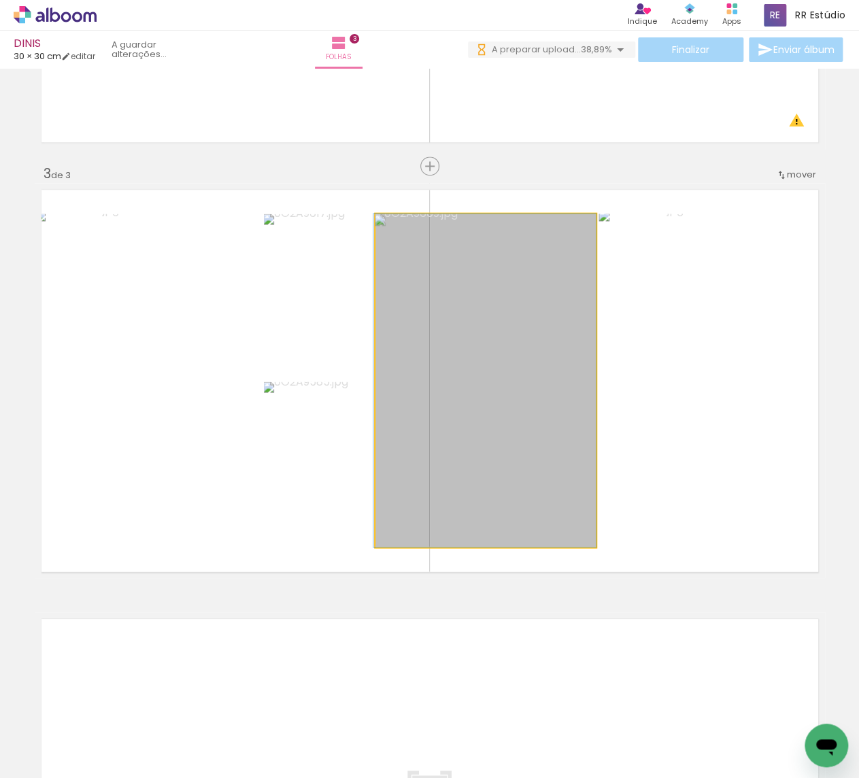
drag, startPoint x: 551, startPoint y: 407, endPoint x: 551, endPoint y: 377, distance: 29.9
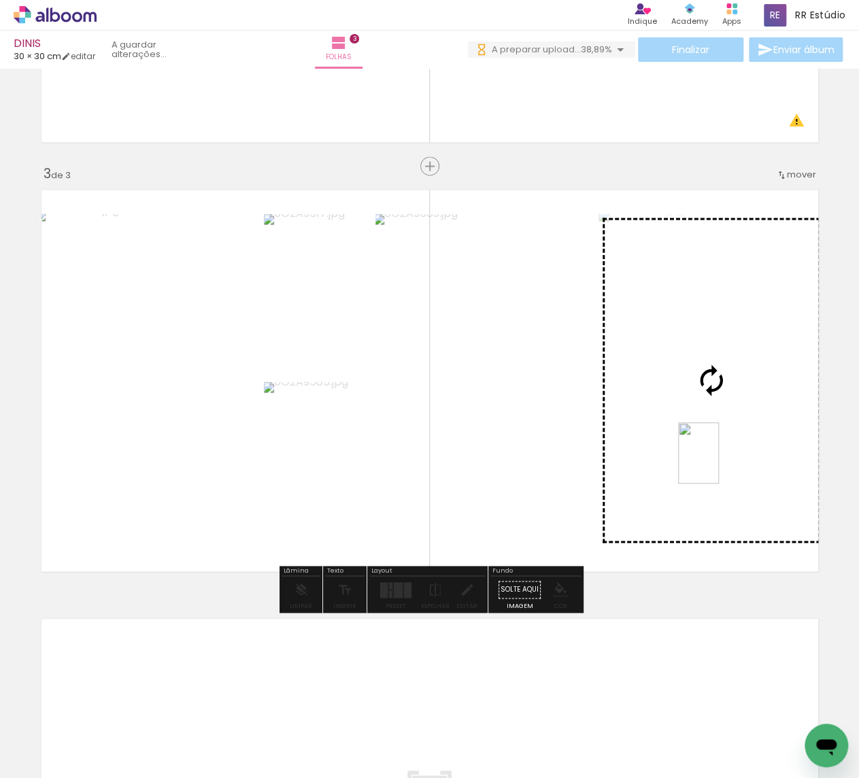
drag, startPoint x: 572, startPoint y: 558, endPoint x: 719, endPoint y: 464, distance: 174.9
click at [719, 464] on quentale-workspace at bounding box center [429, 389] width 859 height 778
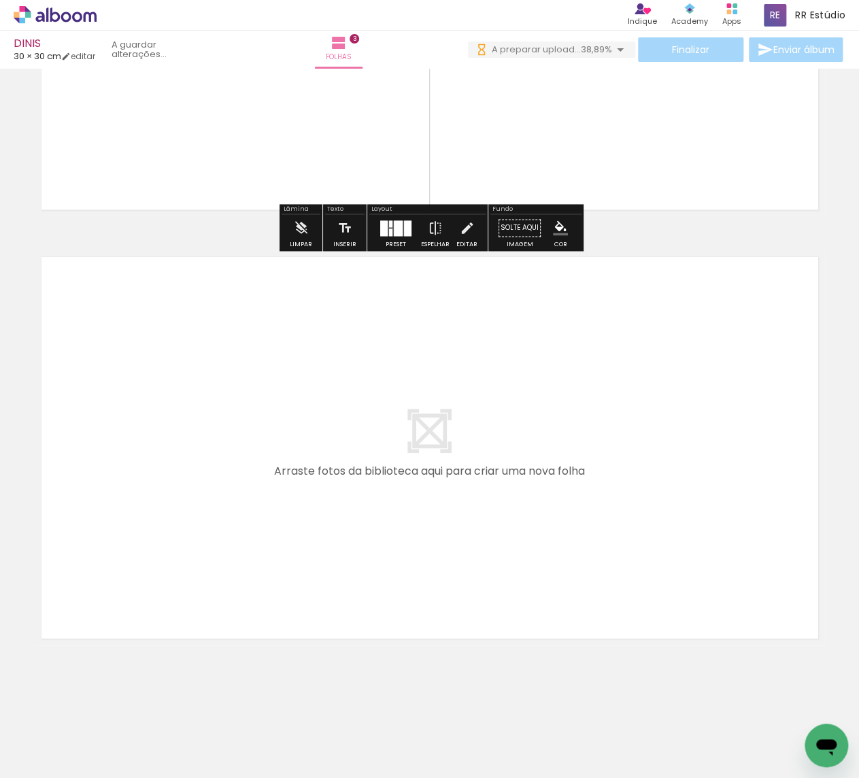
scroll to position [1146, 0]
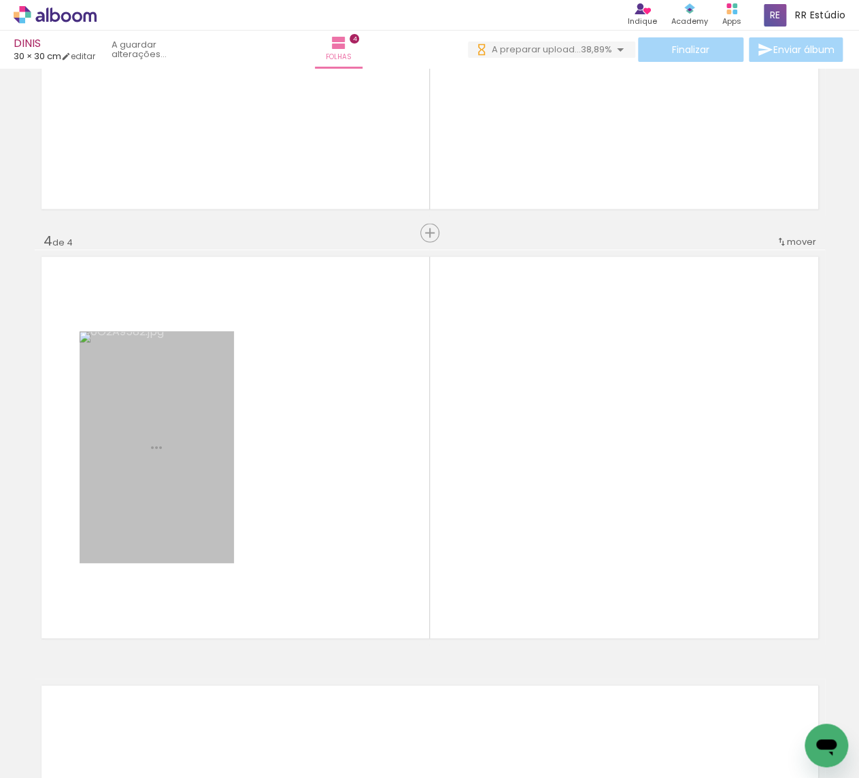
drag, startPoint x: 136, startPoint y: 717, endPoint x: 201, endPoint y: 552, distance: 176.8
click at [201, 552] on quentale-workspace at bounding box center [429, 389] width 859 height 778
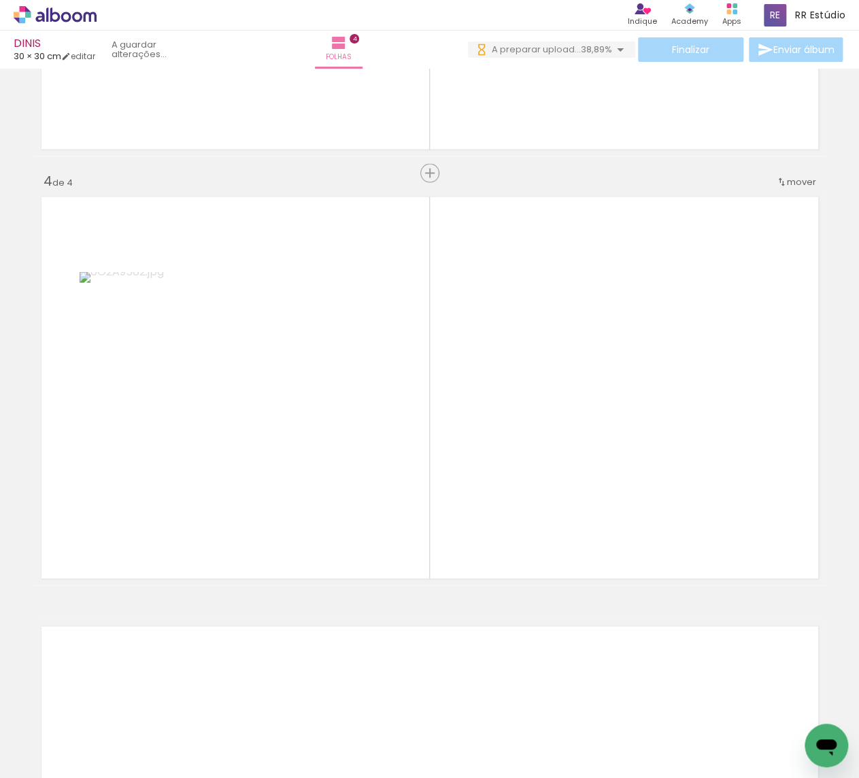
scroll to position [1212, 0]
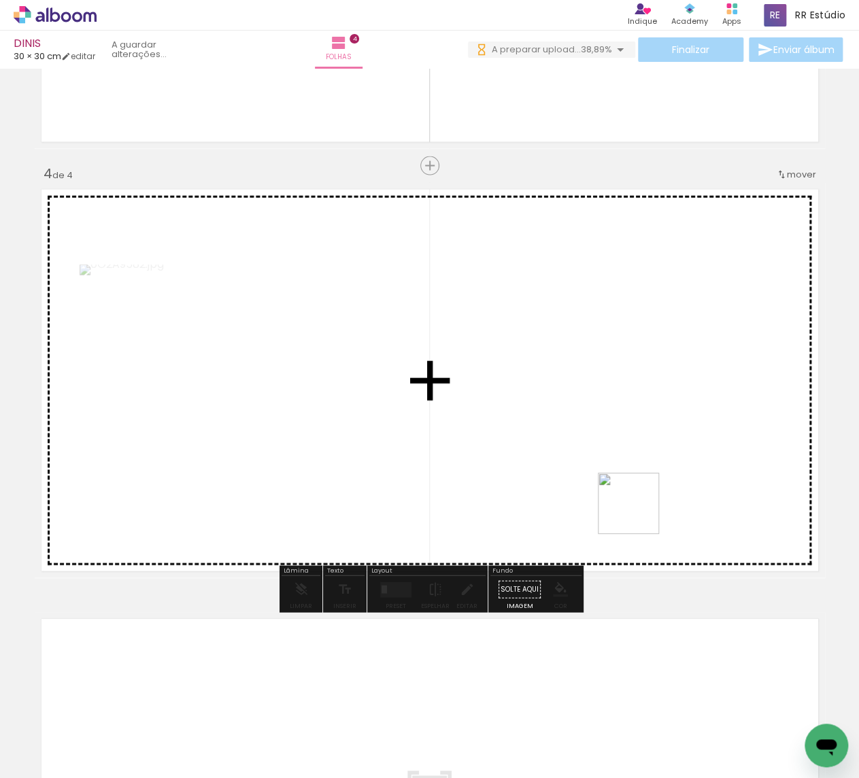
drag, startPoint x: 660, startPoint y: 690, endPoint x: 639, endPoint y: 507, distance: 184.8
click at [639, 507] on quentale-workspace at bounding box center [429, 389] width 859 height 778
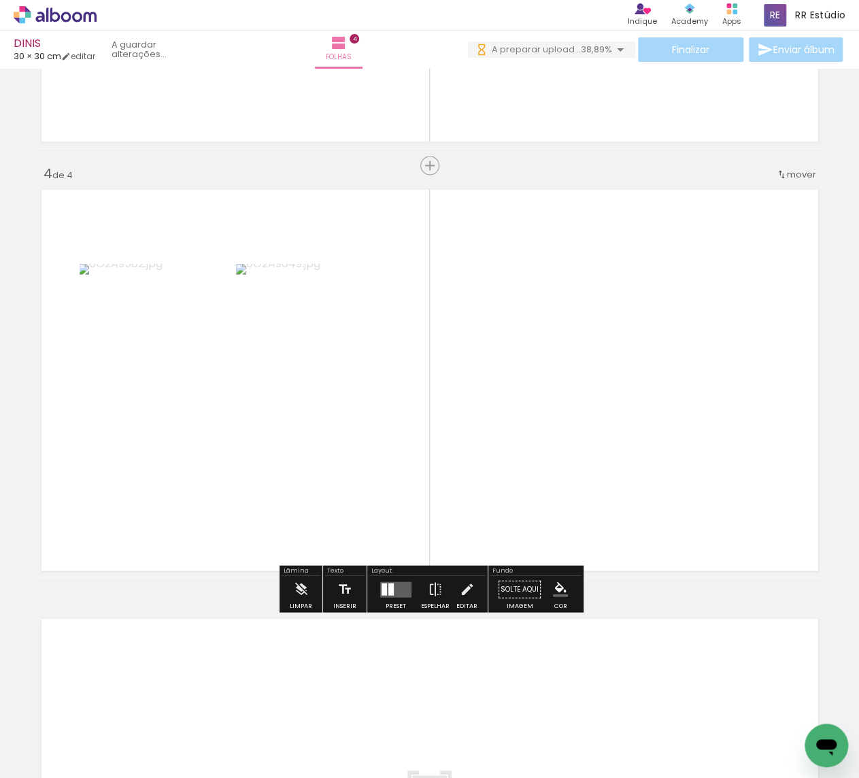
scroll to position [0, 8502]
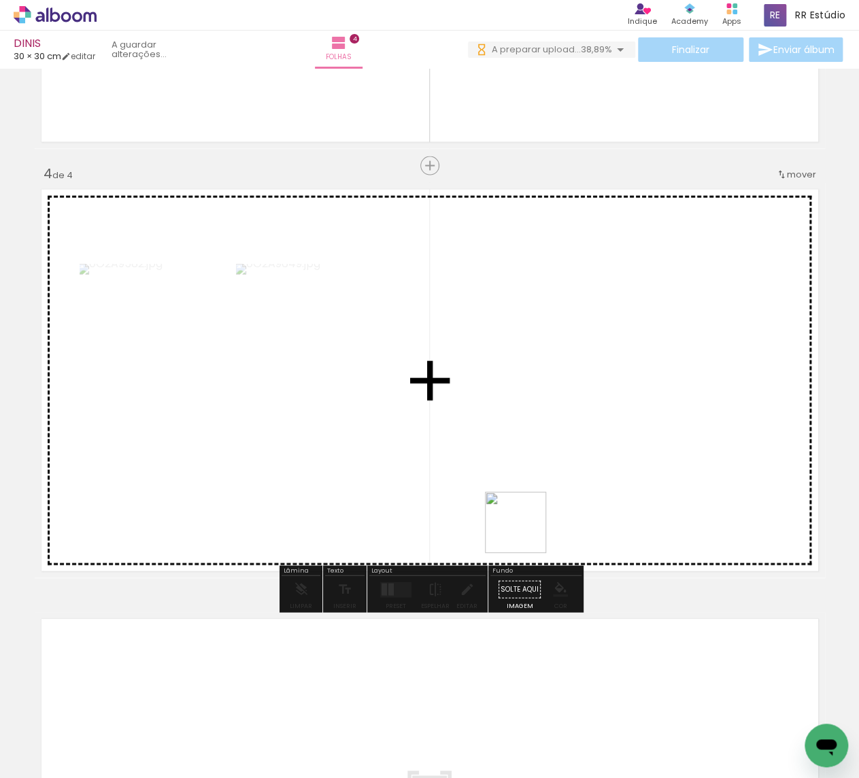
drag, startPoint x: 485, startPoint y: 577, endPoint x: 548, endPoint y: 511, distance: 91.9
click at [548, 511] on quentale-workspace at bounding box center [429, 389] width 859 height 778
click at [366, 513] on quentale-workspace at bounding box center [429, 389] width 859 height 778
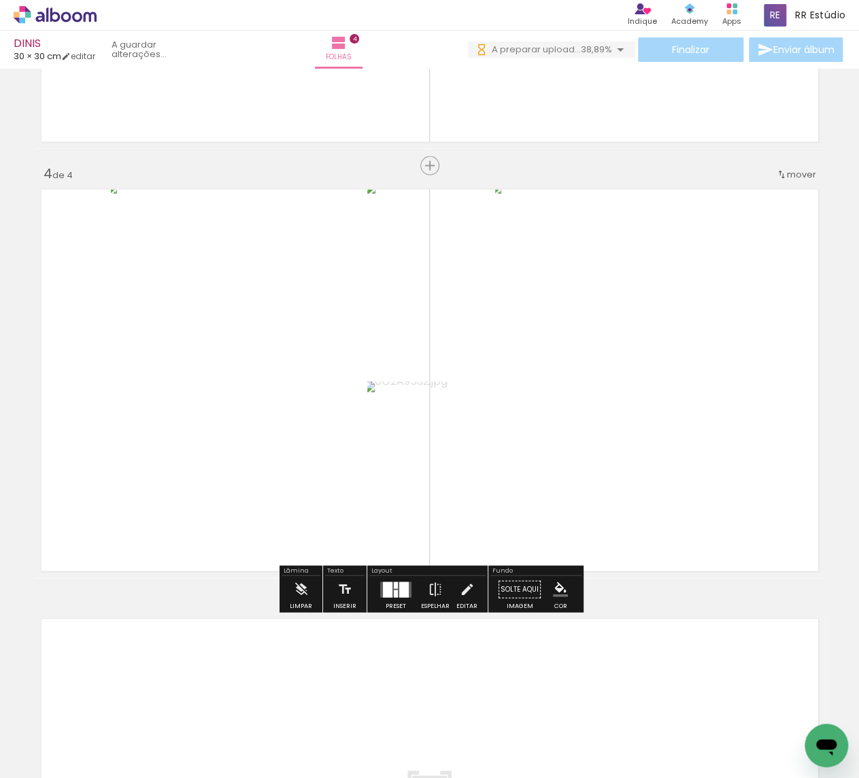
scroll to position [0, 8156]
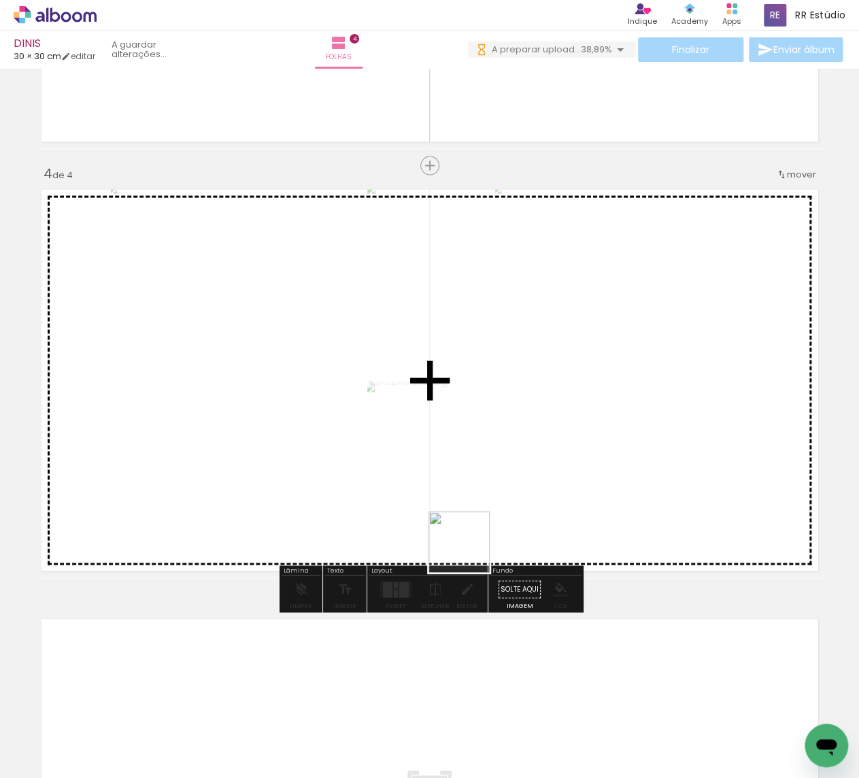
click at [470, 506] on quentale-workspace at bounding box center [429, 389] width 859 height 778
drag, startPoint x: 201, startPoint y: 717, endPoint x: 175, endPoint y: 490, distance: 228.6
click at [175, 490] on quentale-workspace at bounding box center [429, 389] width 859 height 778
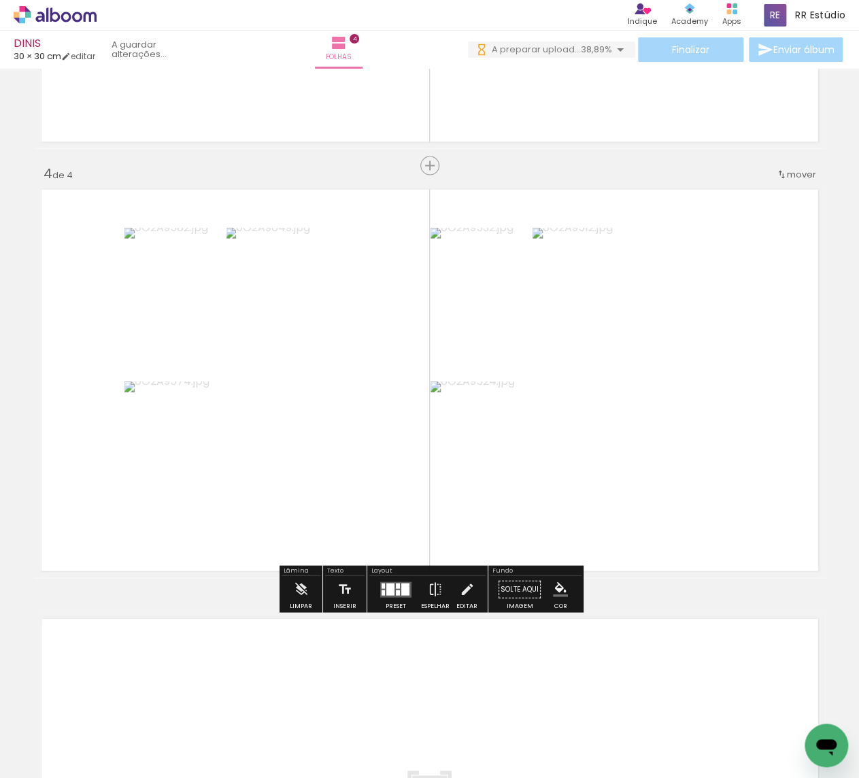
click at [401, 594] on div at bounding box center [405, 589] width 8 height 12
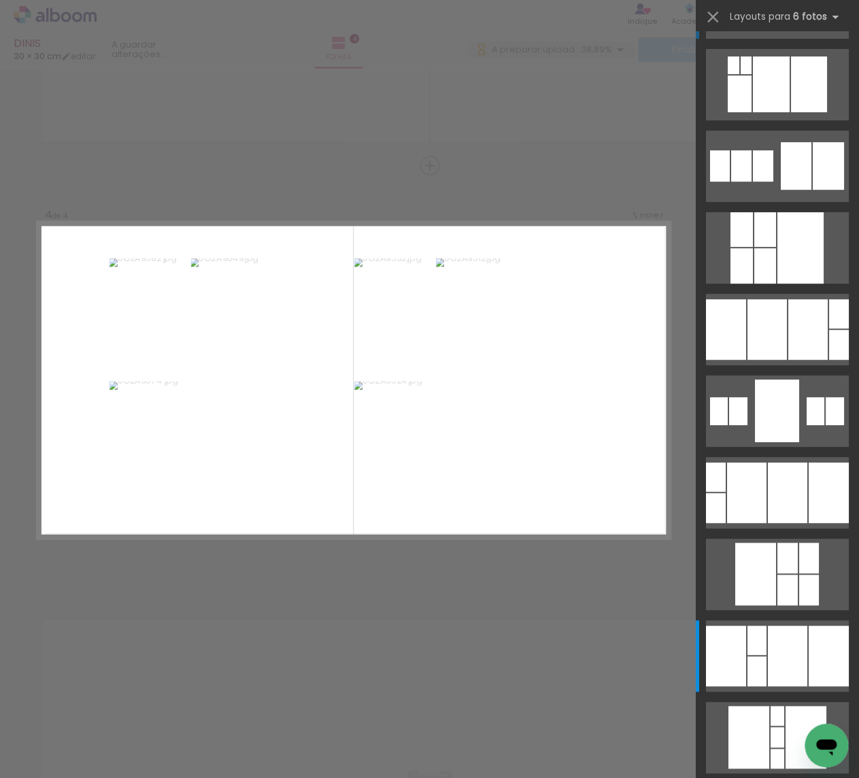
scroll to position [0, 0]
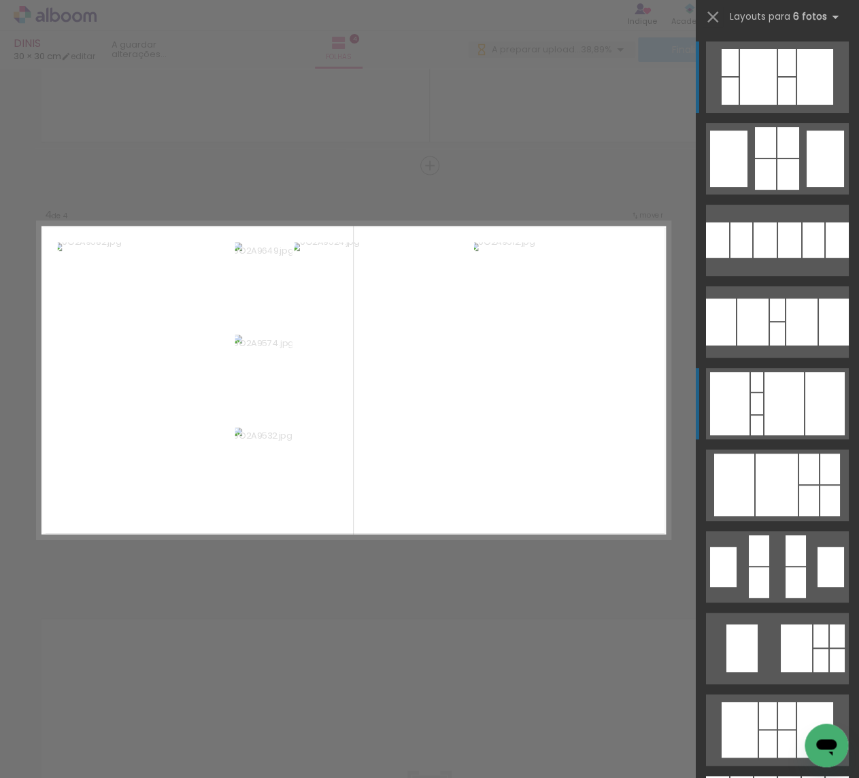
click at [781, 415] on div at bounding box center [783, 403] width 39 height 63
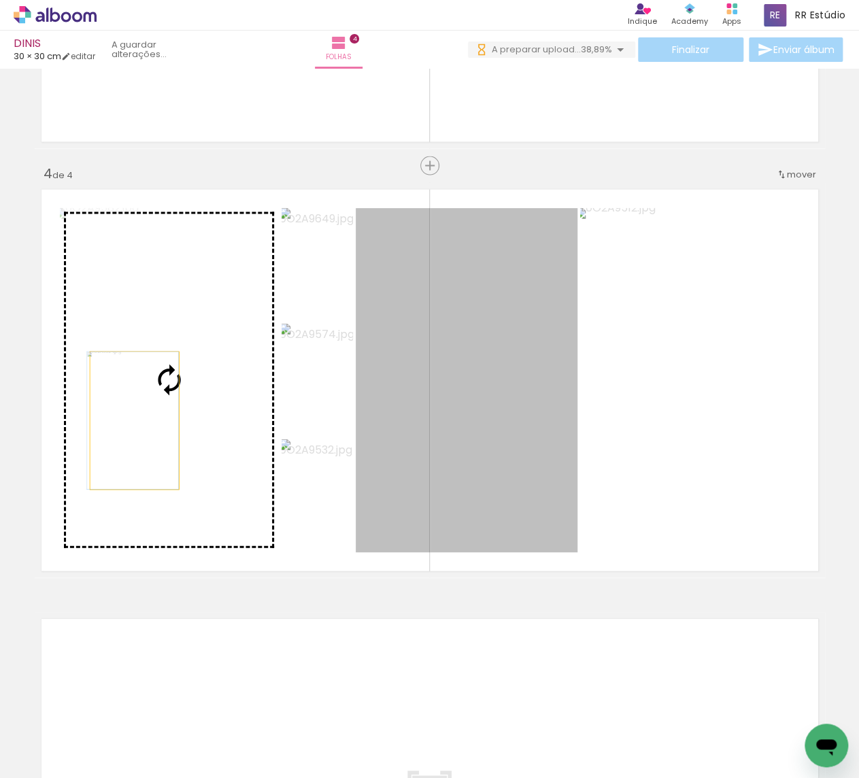
drag, startPoint x: 515, startPoint y: 413, endPoint x: 137, endPoint y: 421, distance: 378.8
click at [0, 0] on slot at bounding box center [0, 0] width 0 height 0
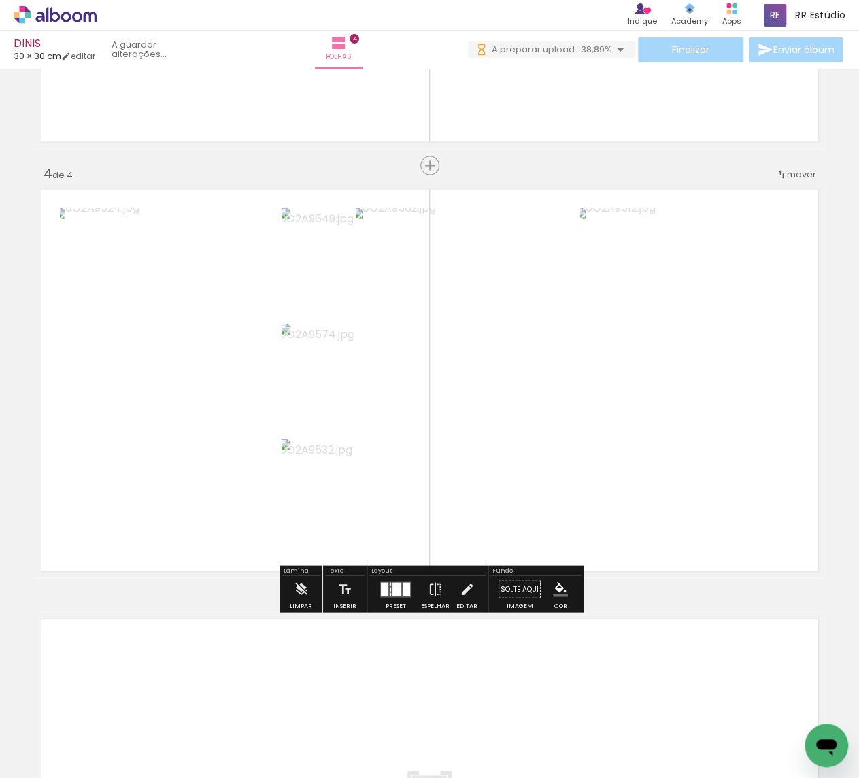
click at [406, 592] on div at bounding box center [406, 589] width 7 height 14
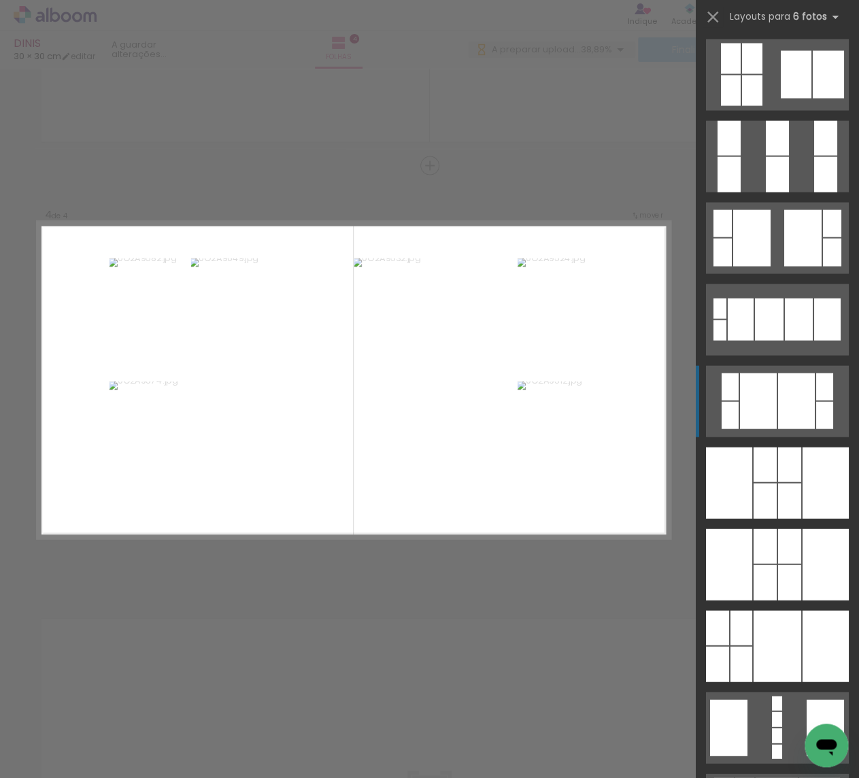
scroll to position [1066, 0]
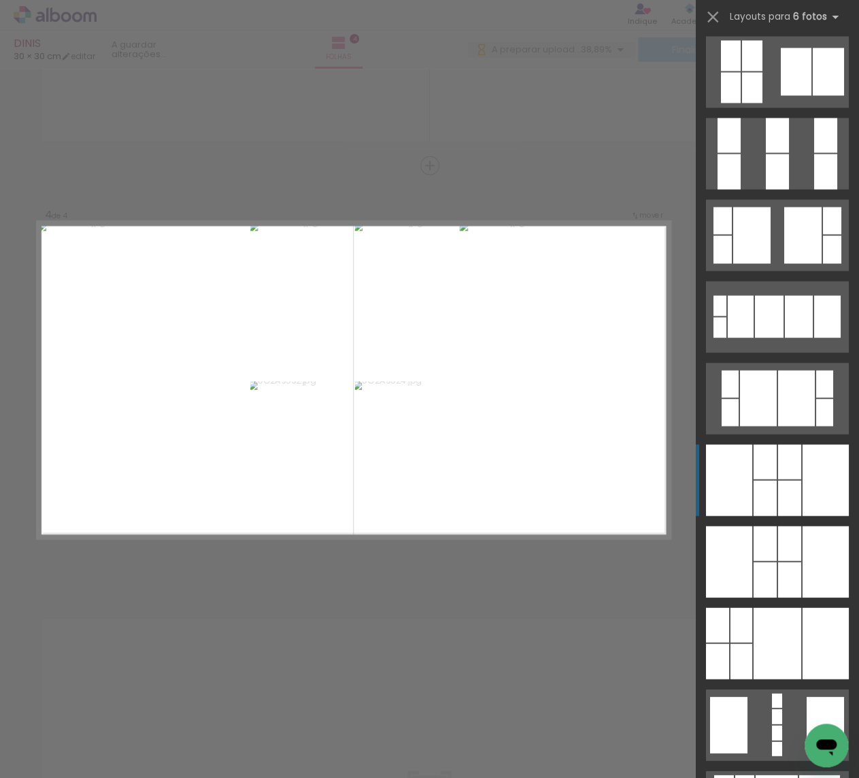
click at [803, 475] on div at bounding box center [825, 479] width 46 height 71
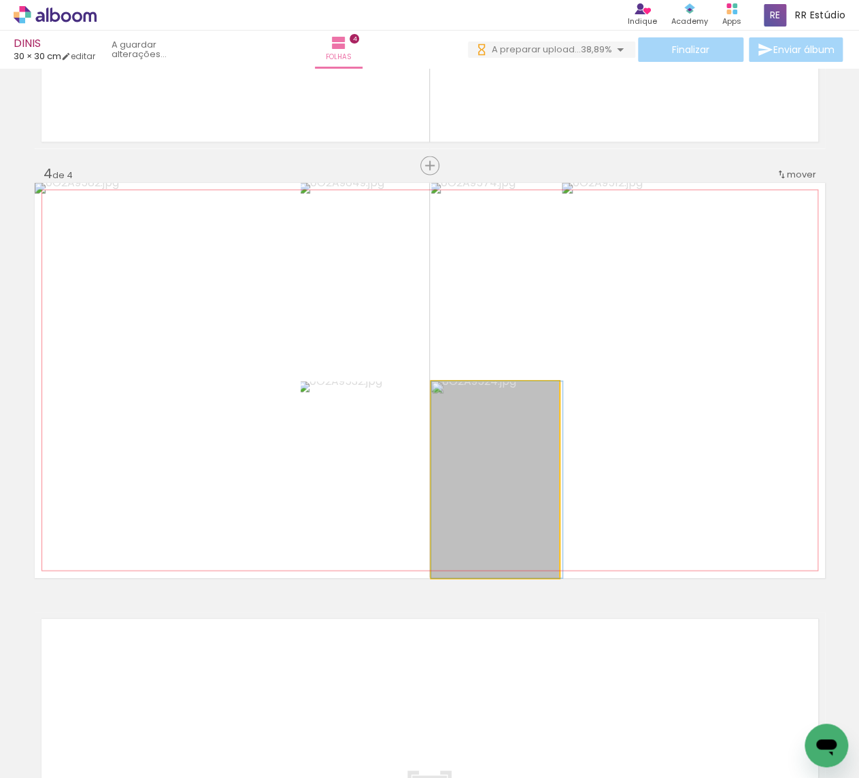
drag, startPoint x: 498, startPoint y: 484, endPoint x: 758, endPoint y: 414, distance: 269.0
click at [0, 0] on slot at bounding box center [0, 0] width 0 height 0
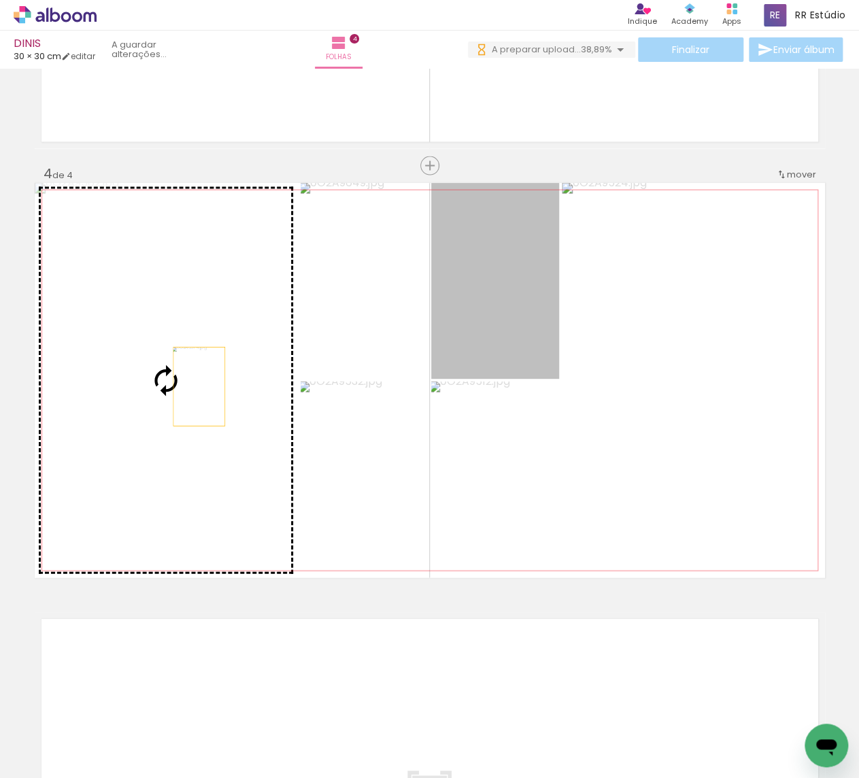
drag, startPoint x: 480, startPoint y: 308, endPoint x: 198, endPoint y: 386, distance: 292.6
click at [0, 0] on slot at bounding box center [0, 0] width 0 height 0
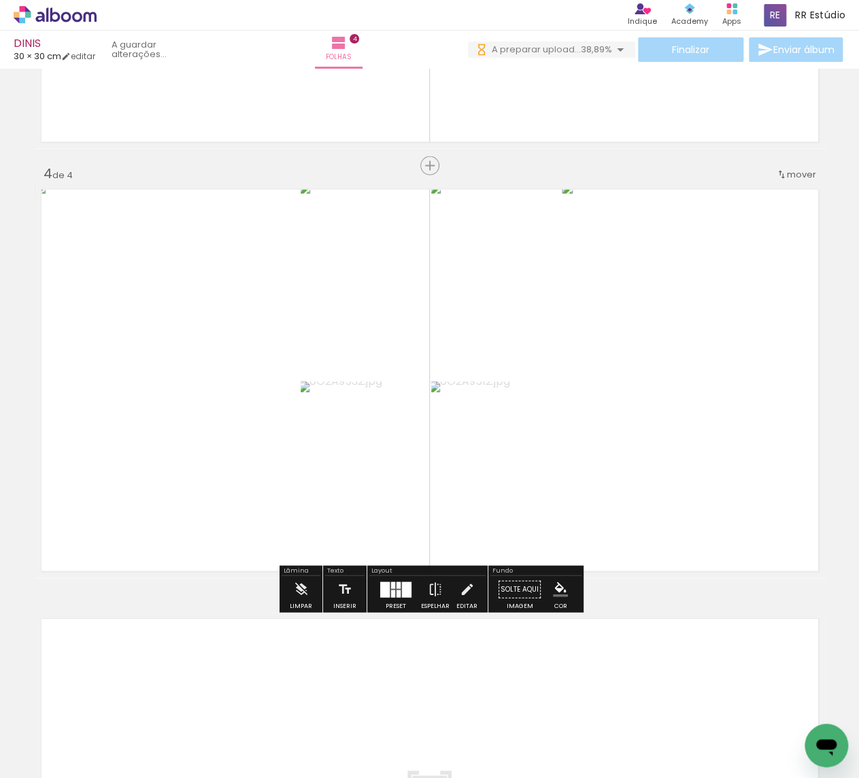
click at [0, 0] on slot "P&B" at bounding box center [0, 0] width 0 height 0
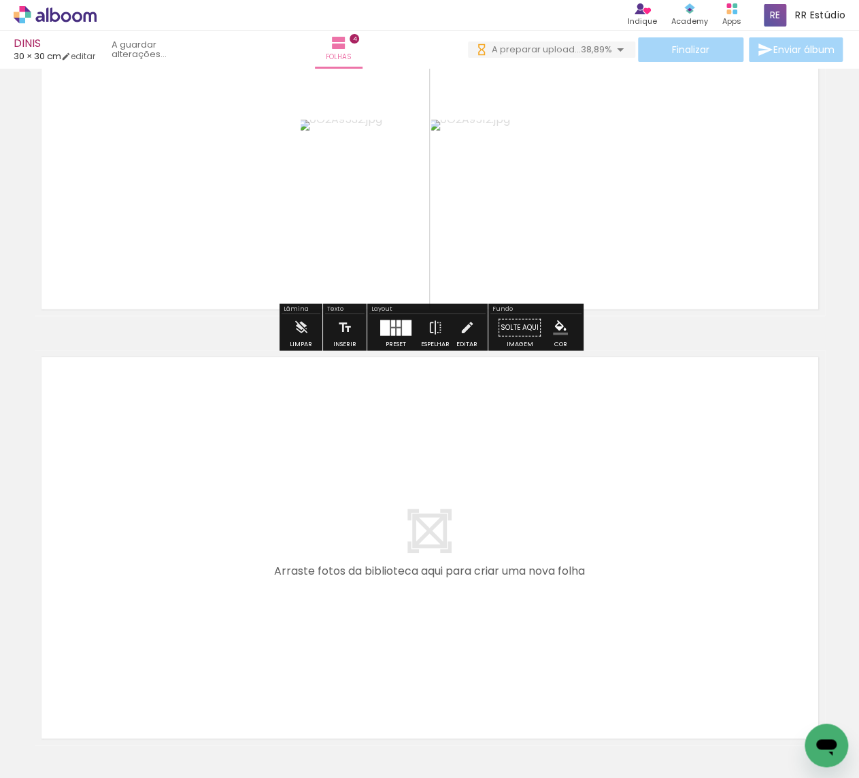
scroll to position [1477, 0]
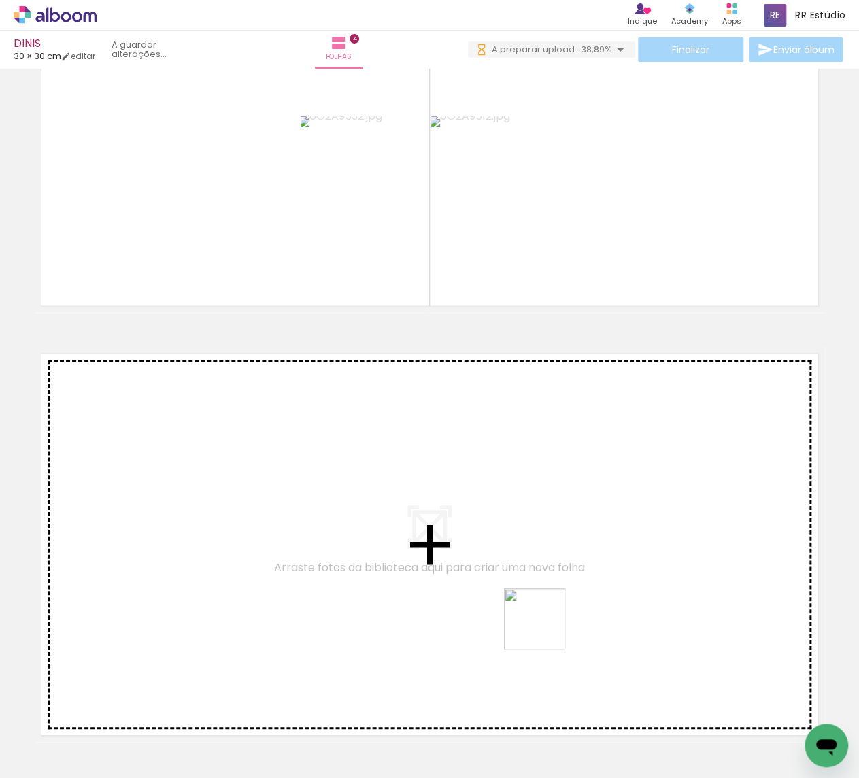
click at [544, 615] on quentale-workspace at bounding box center [429, 389] width 859 height 778
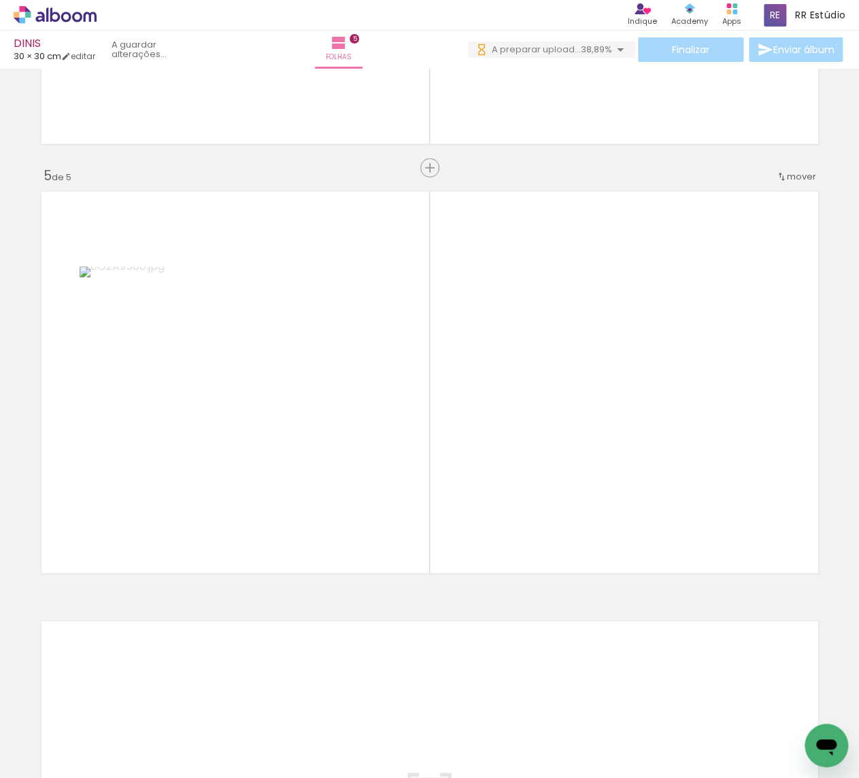
scroll to position [1641, 0]
drag, startPoint x: 403, startPoint y: 735, endPoint x: 409, endPoint y: 503, distance: 231.9
click at [409, 503] on quentale-workspace at bounding box center [429, 389] width 859 height 778
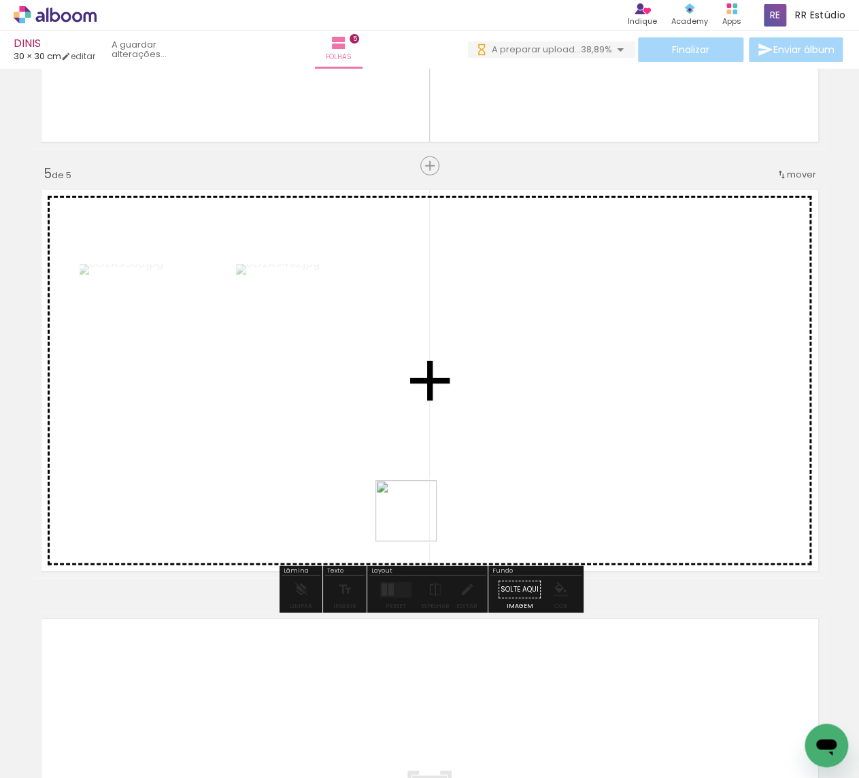
drag, startPoint x: 309, startPoint y: 727, endPoint x: 443, endPoint y: 502, distance: 262.3
click at [443, 502] on quentale-workspace at bounding box center [429, 389] width 859 height 778
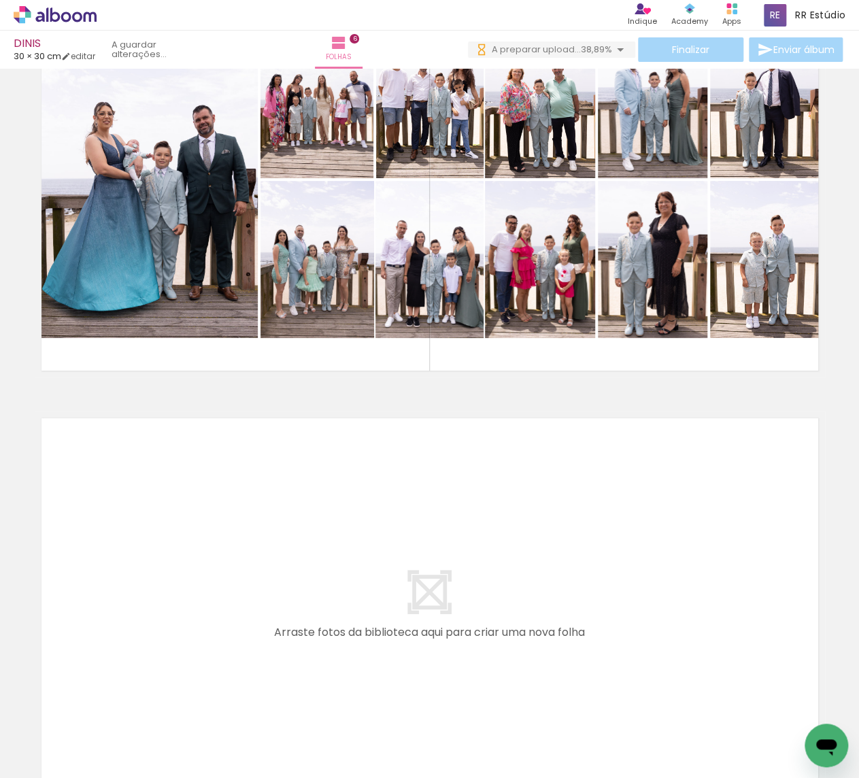
scroll to position [0, 6451]
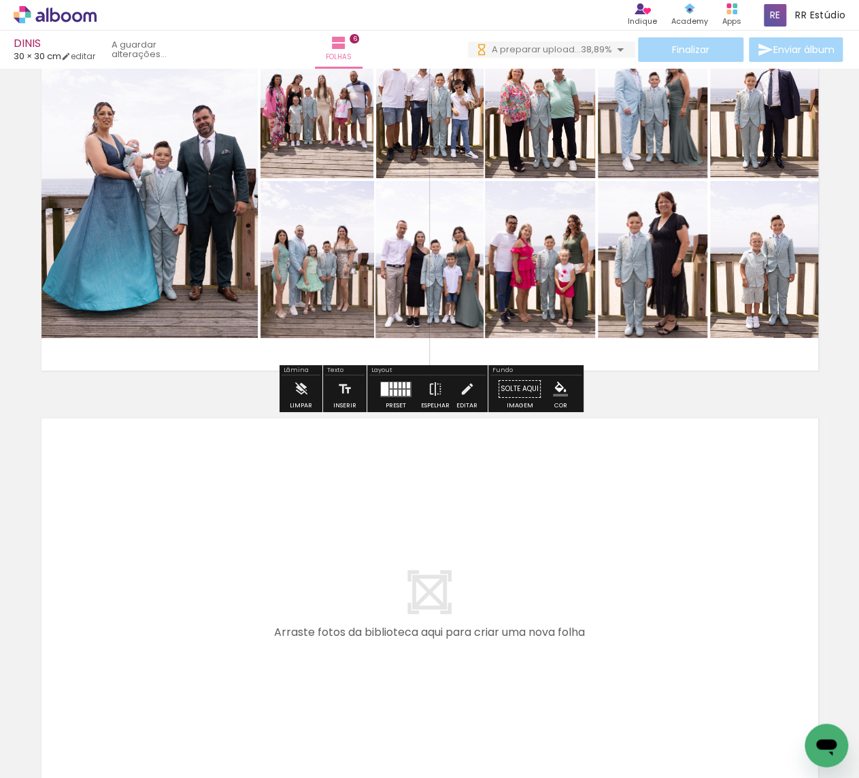
click at [585, 48] on span "38,89%" at bounding box center [596, 49] width 31 height 13
